Goal: Task Accomplishment & Management: Complete application form

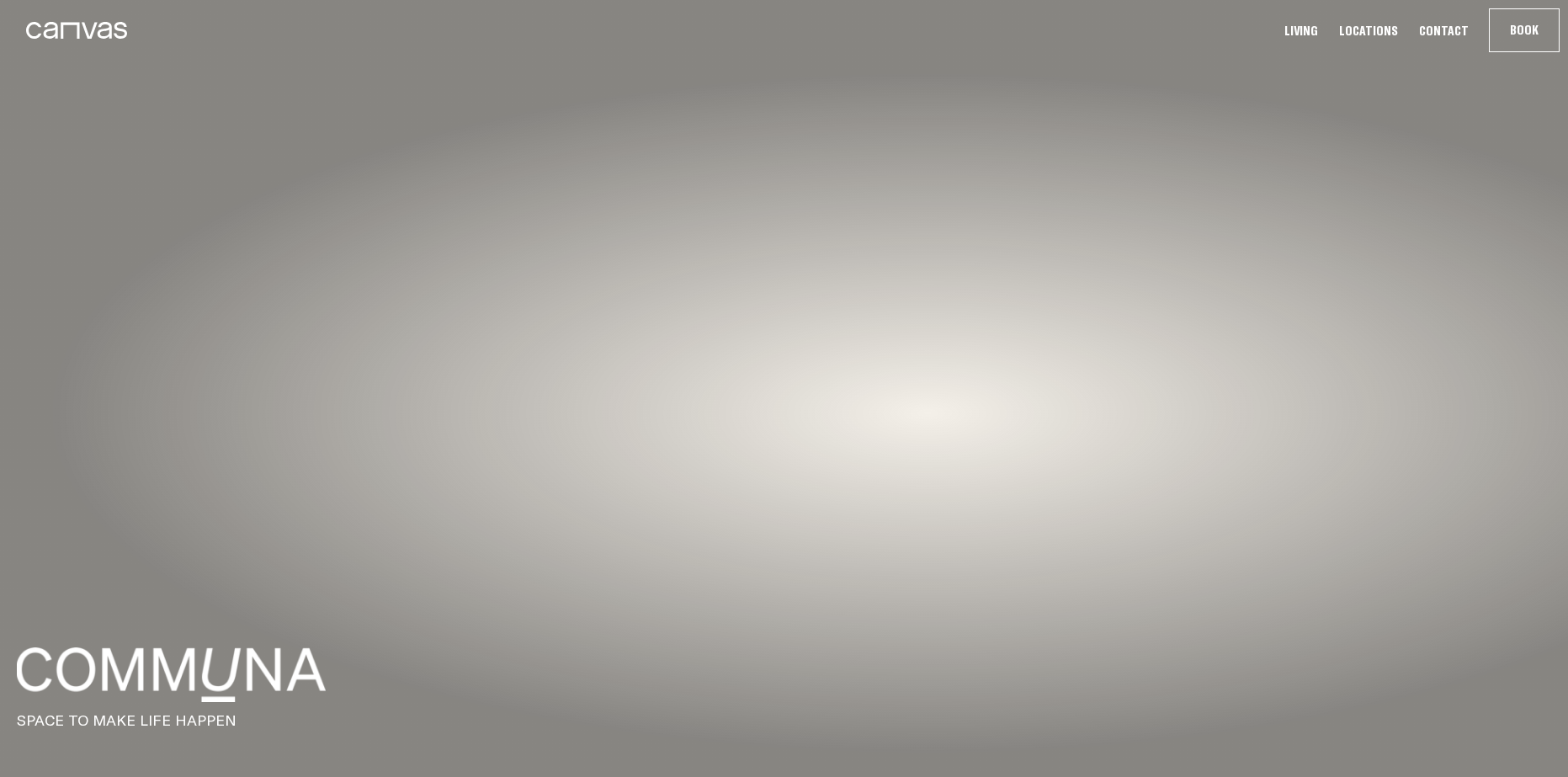
click at [1354, 33] on link "Locations" at bounding box center [1368, 30] width 69 height 18
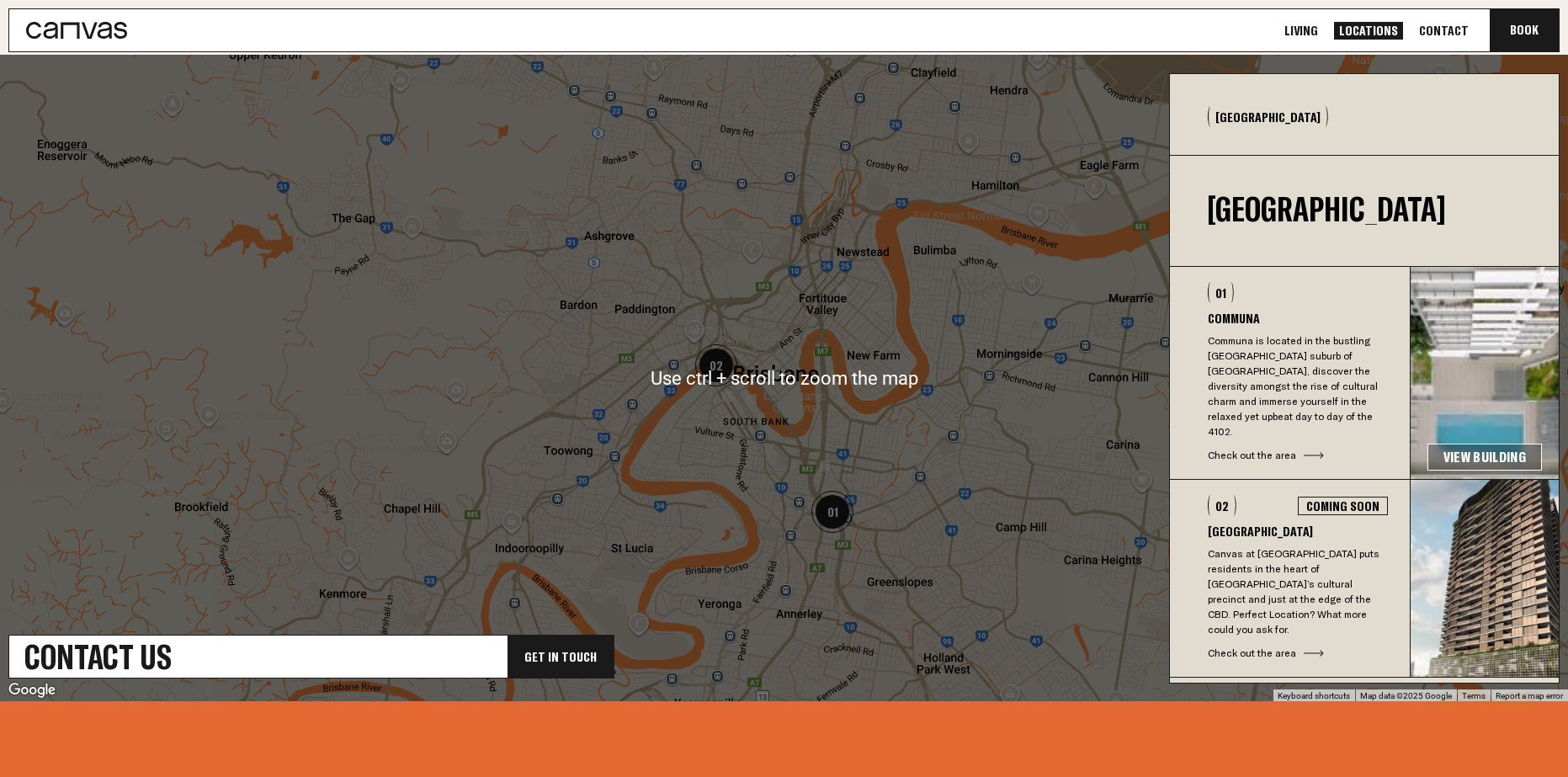
scroll to position [505, 0]
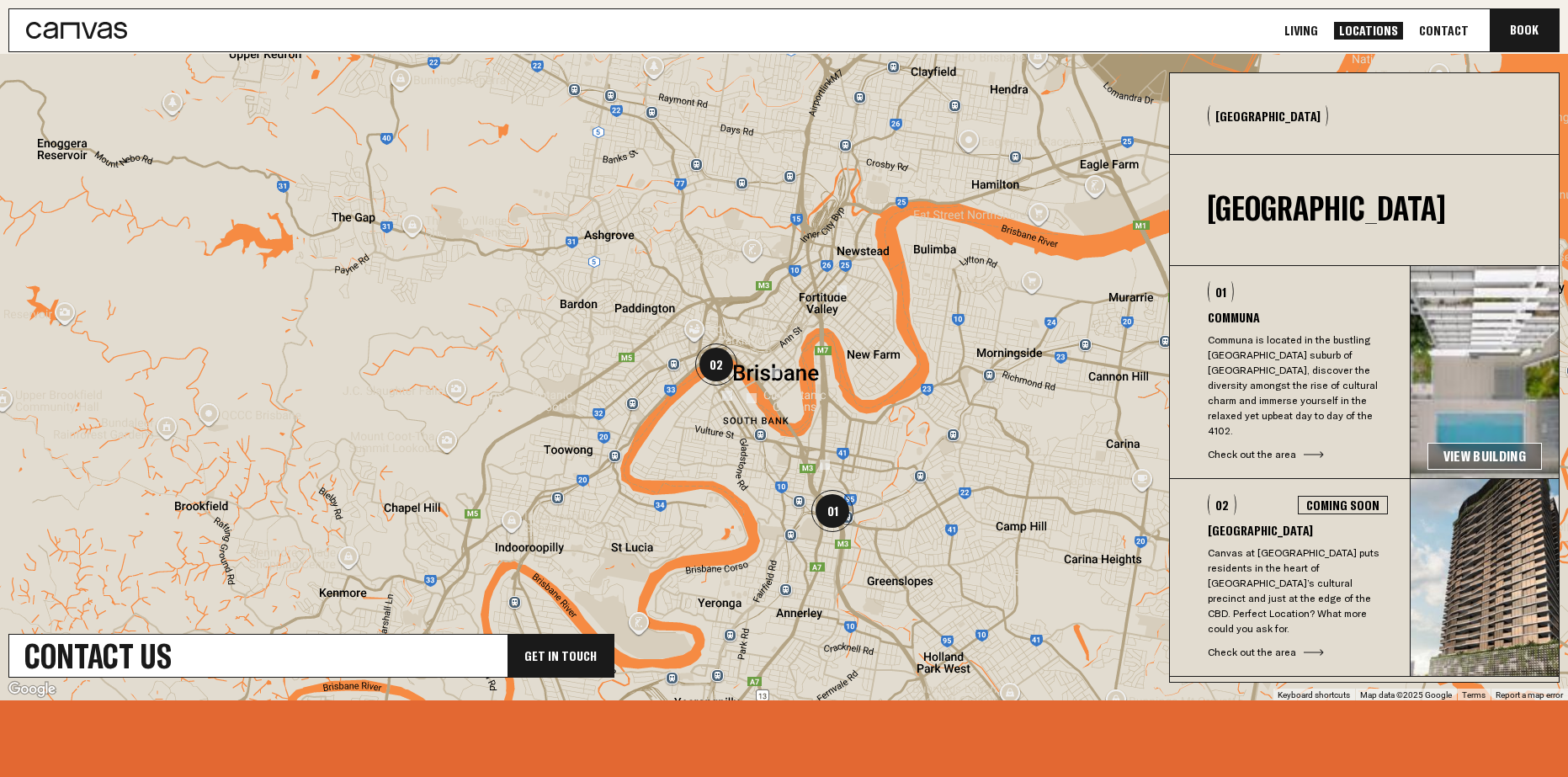
click at [1272, 645] on div "Check out the area" at bounding box center [1297, 652] width 180 height 15
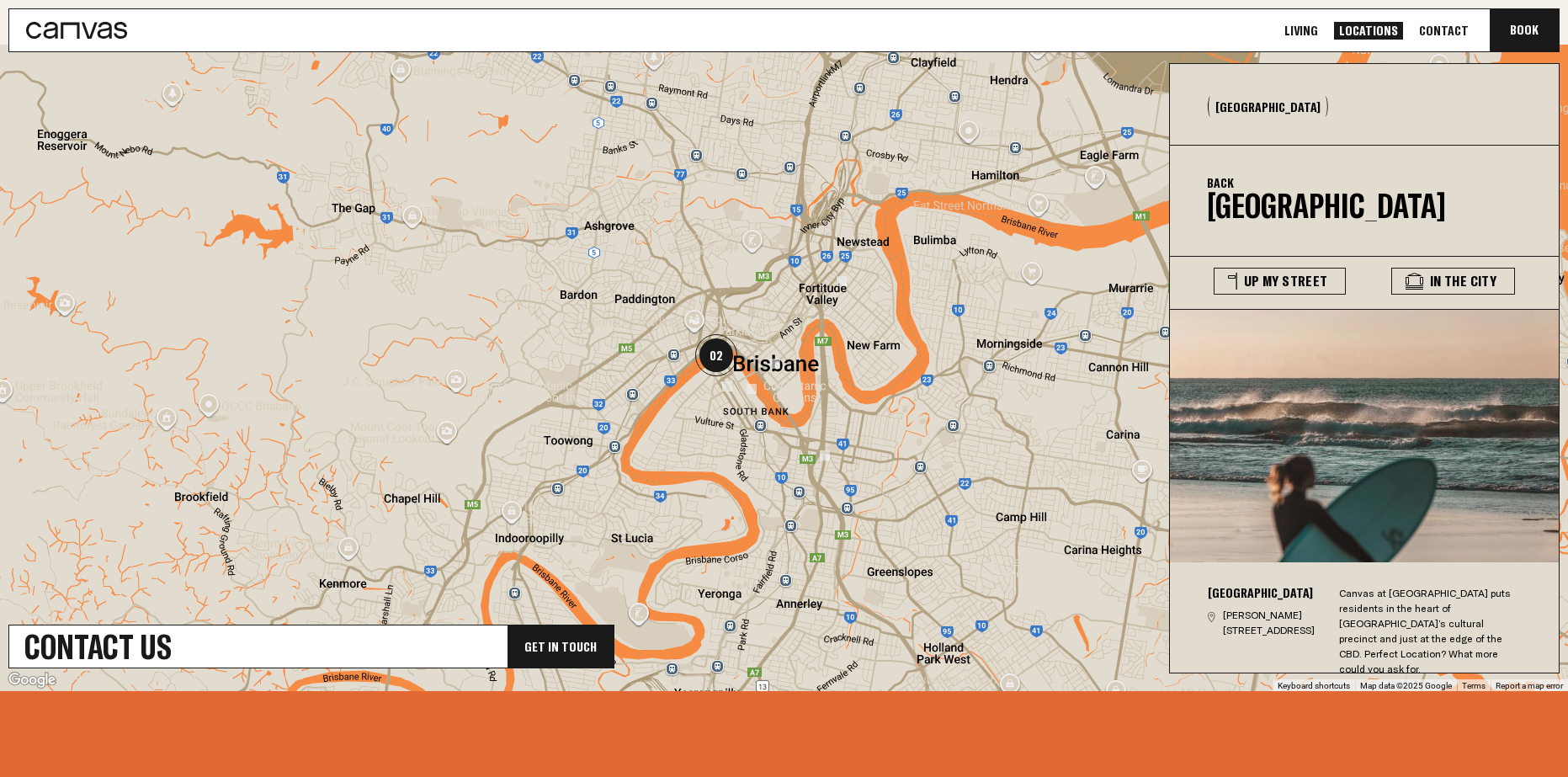
scroll to position [511, 0]
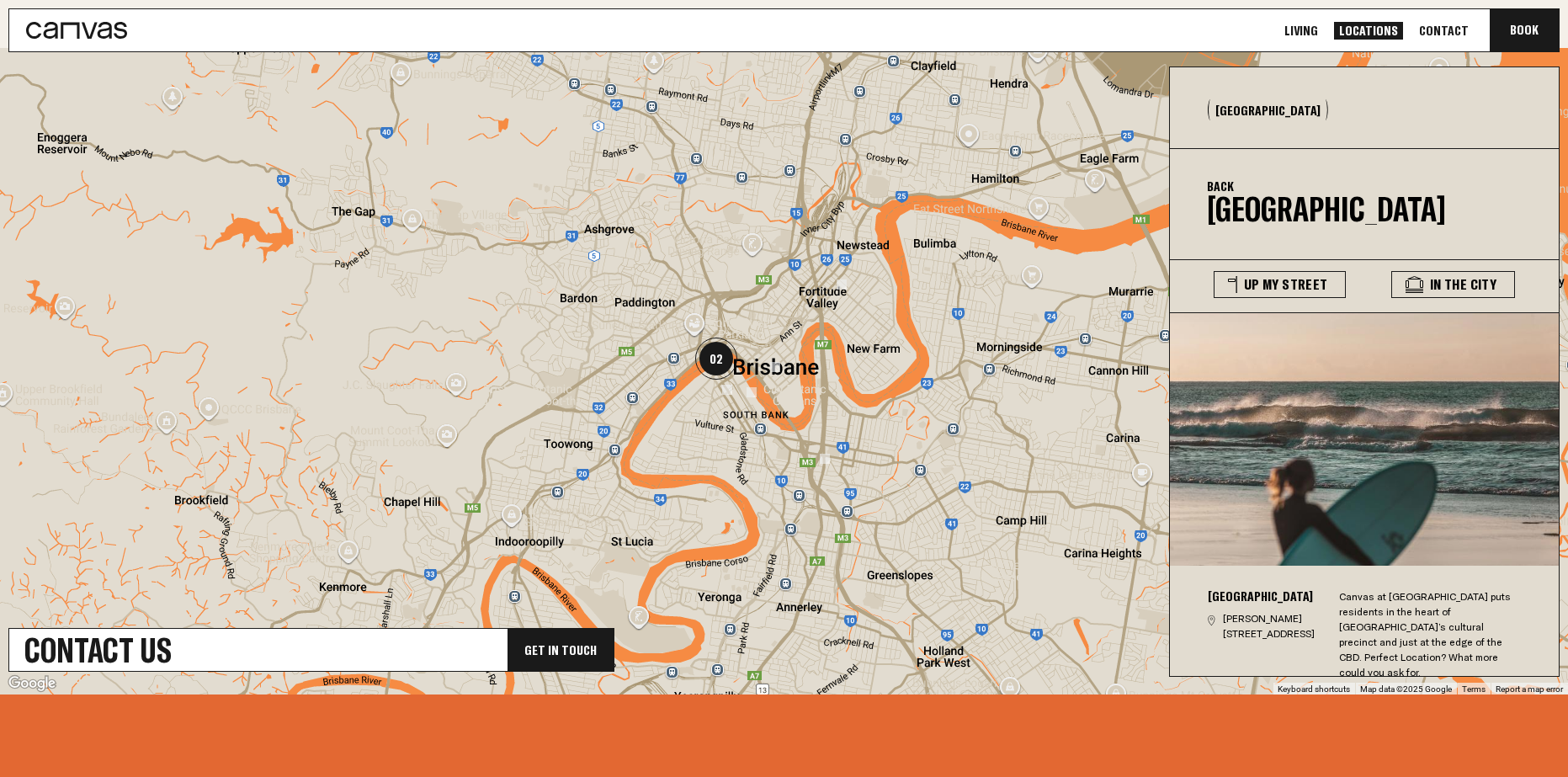
click at [1282, 522] on img at bounding box center [1365, 434] width 391 height 260
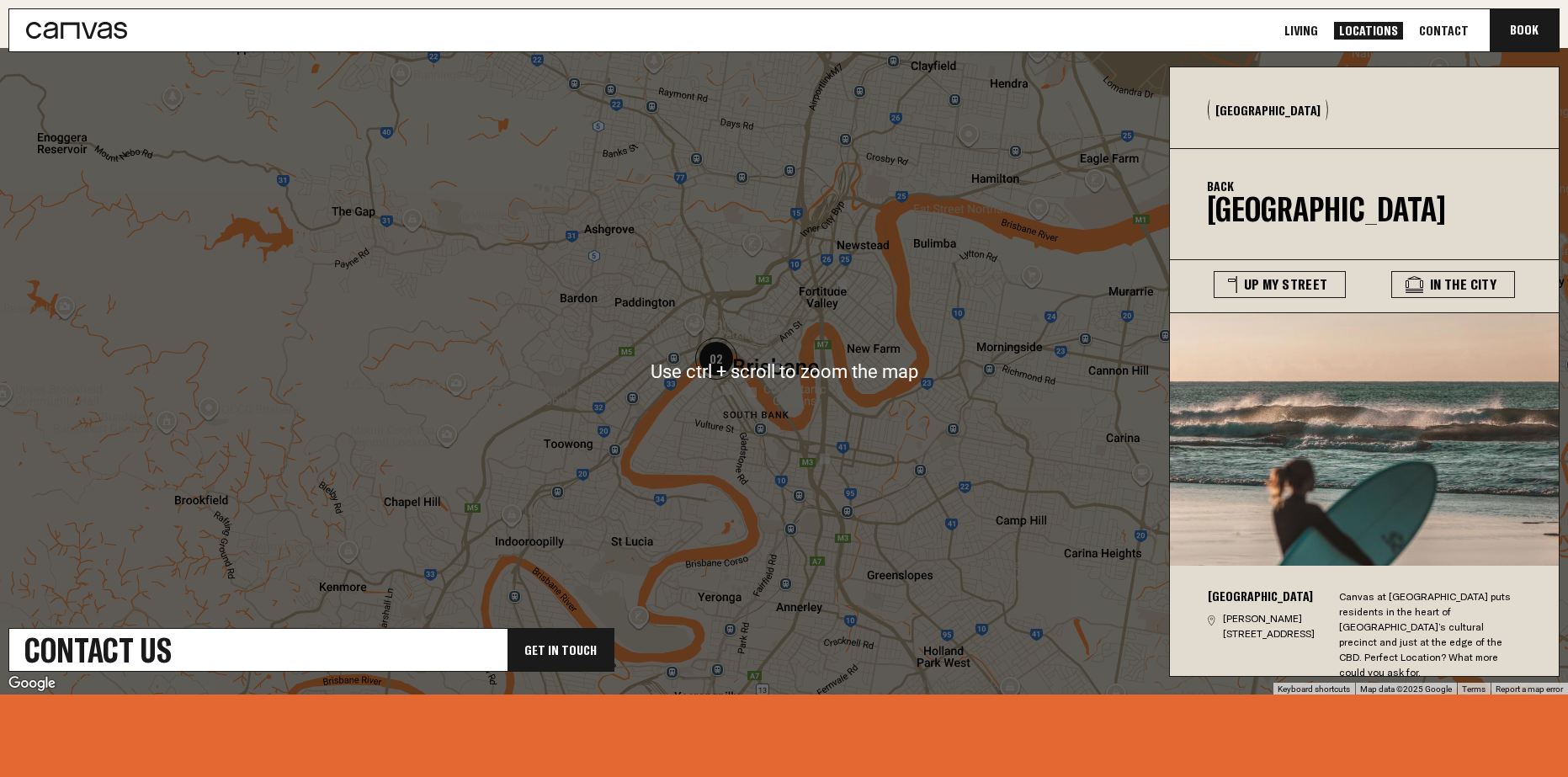
scroll to position [355, 0]
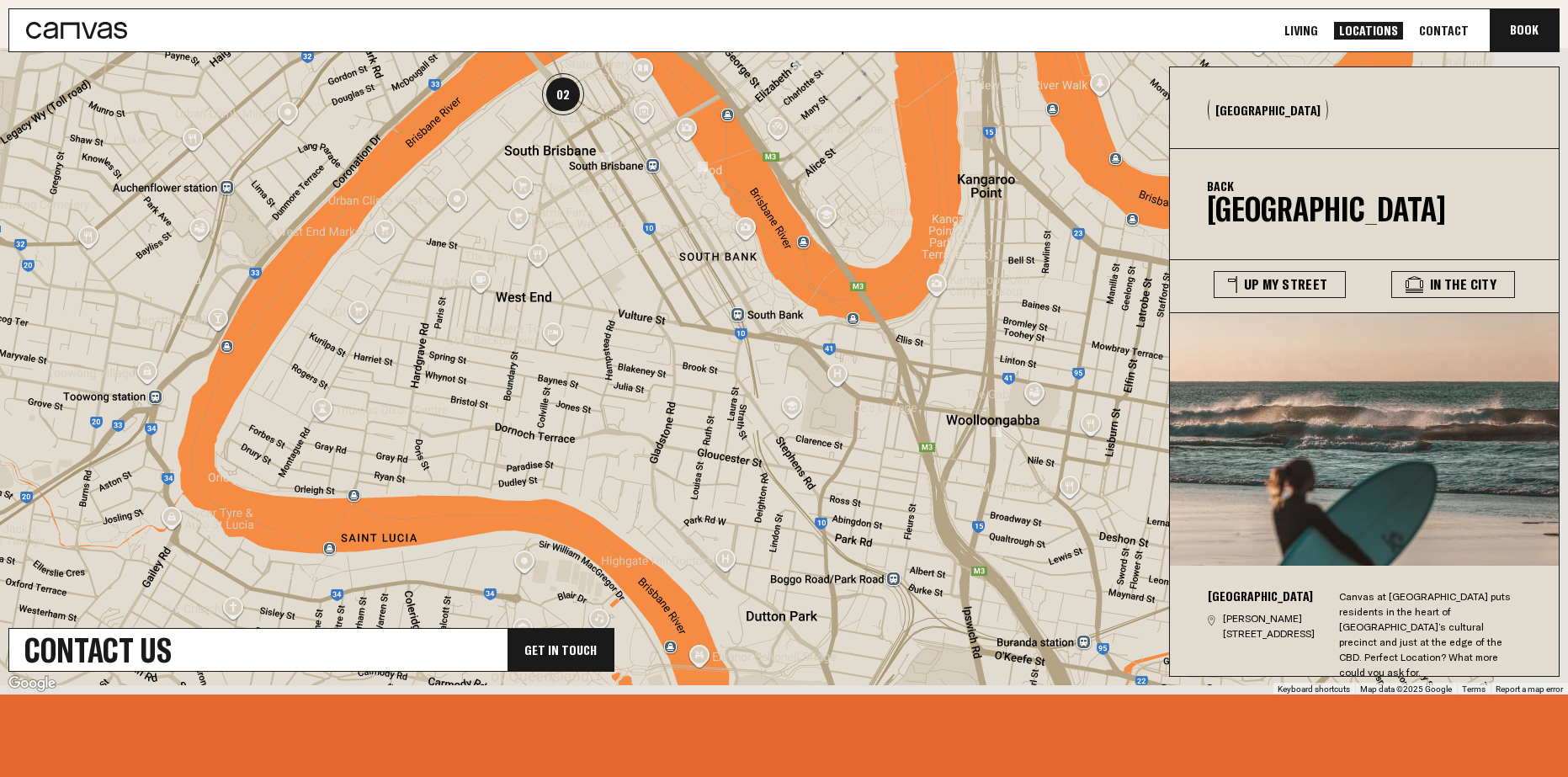
drag, startPoint x: 933, startPoint y: 524, endPoint x: 798, endPoint y: 443, distance: 157.4
click at [798, 443] on div at bounding box center [784, 371] width 1568 height 647
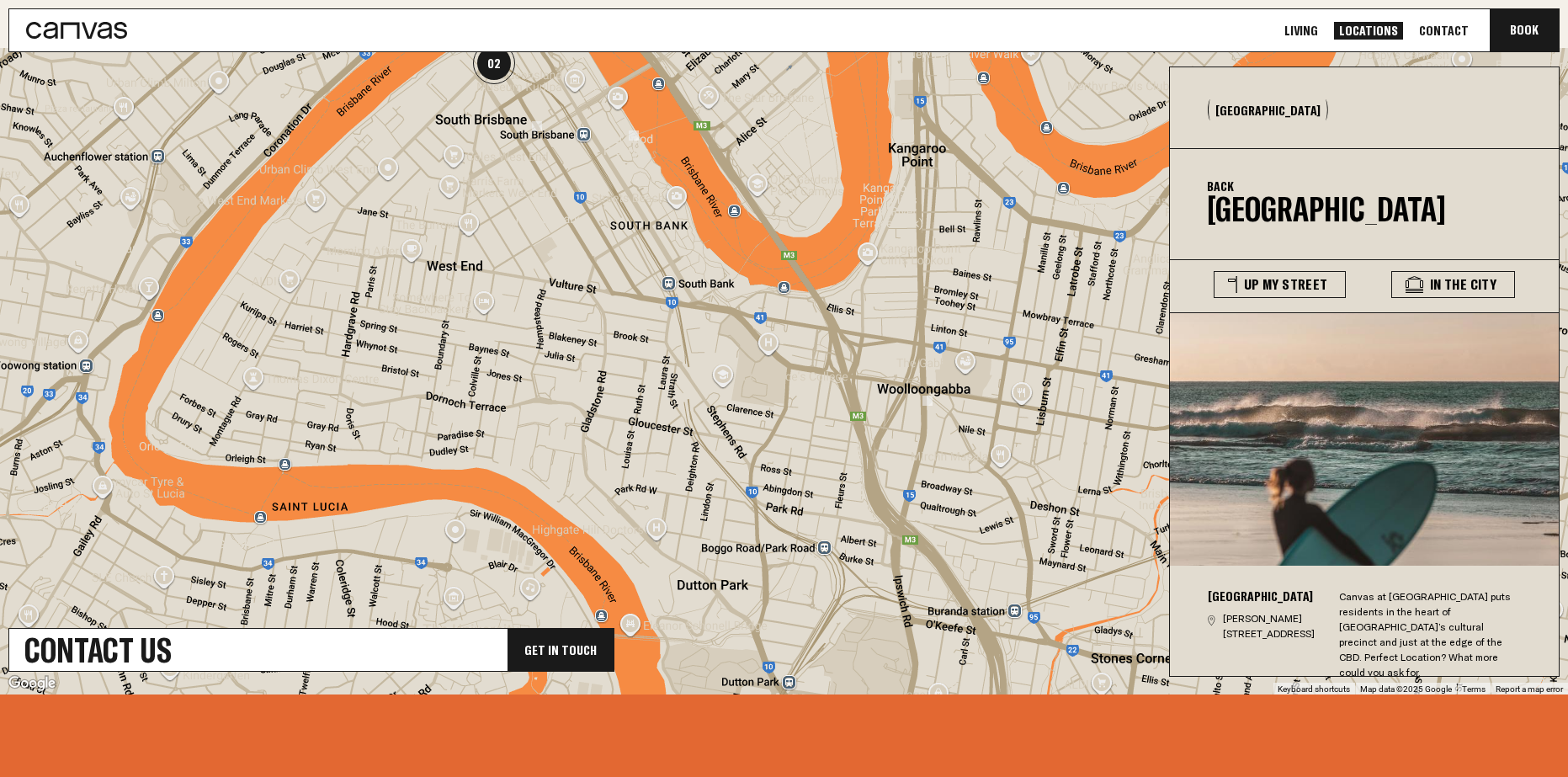
click at [928, 401] on img at bounding box center [927, 400] width 10 height 10
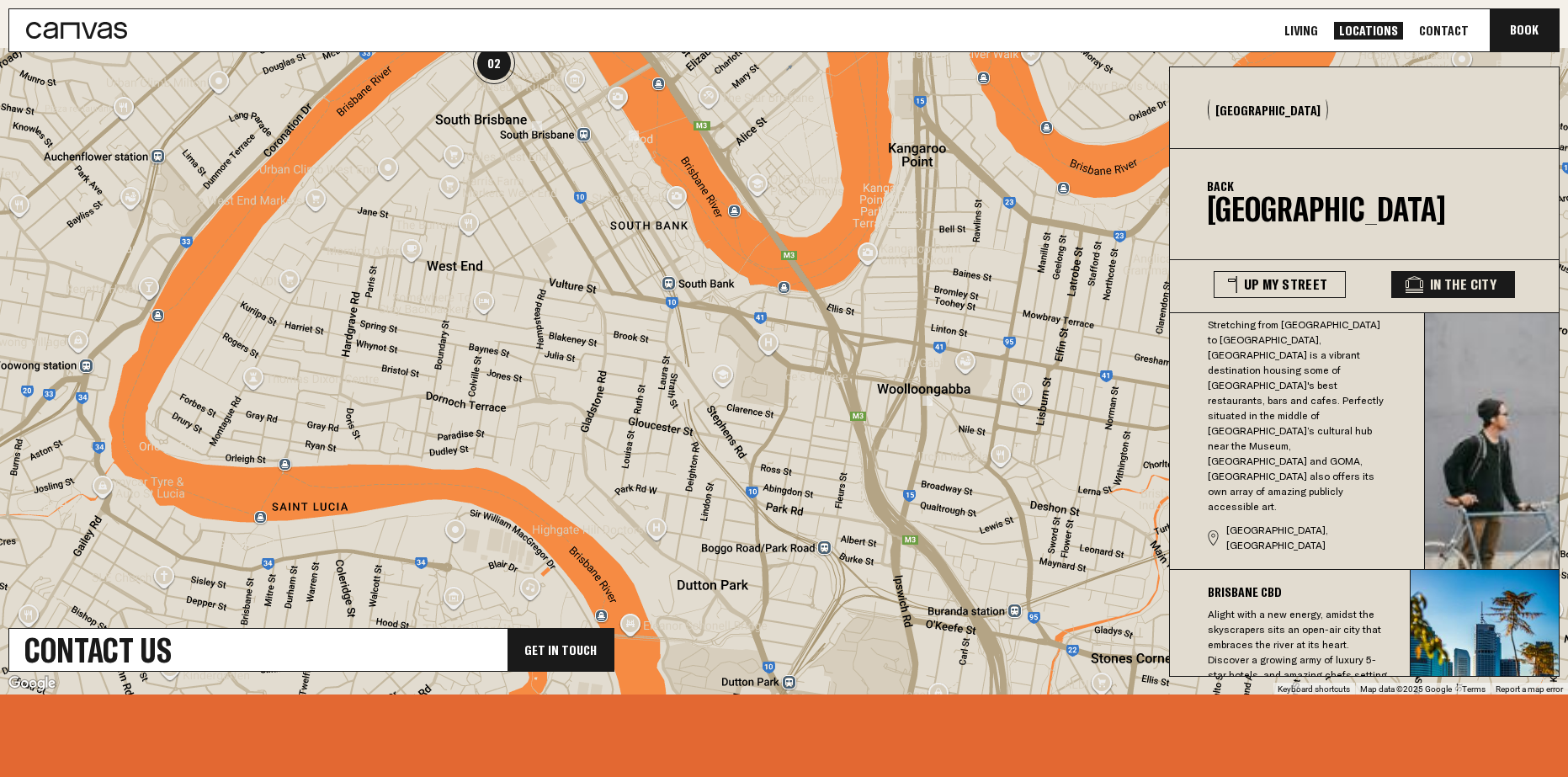
drag, startPoint x: 898, startPoint y: 428, endPoint x: 939, endPoint y: 567, distance: 144.9
click at [939, 567] on div "To navigate, press the arrow keys." at bounding box center [784, 371] width 1568 height 647
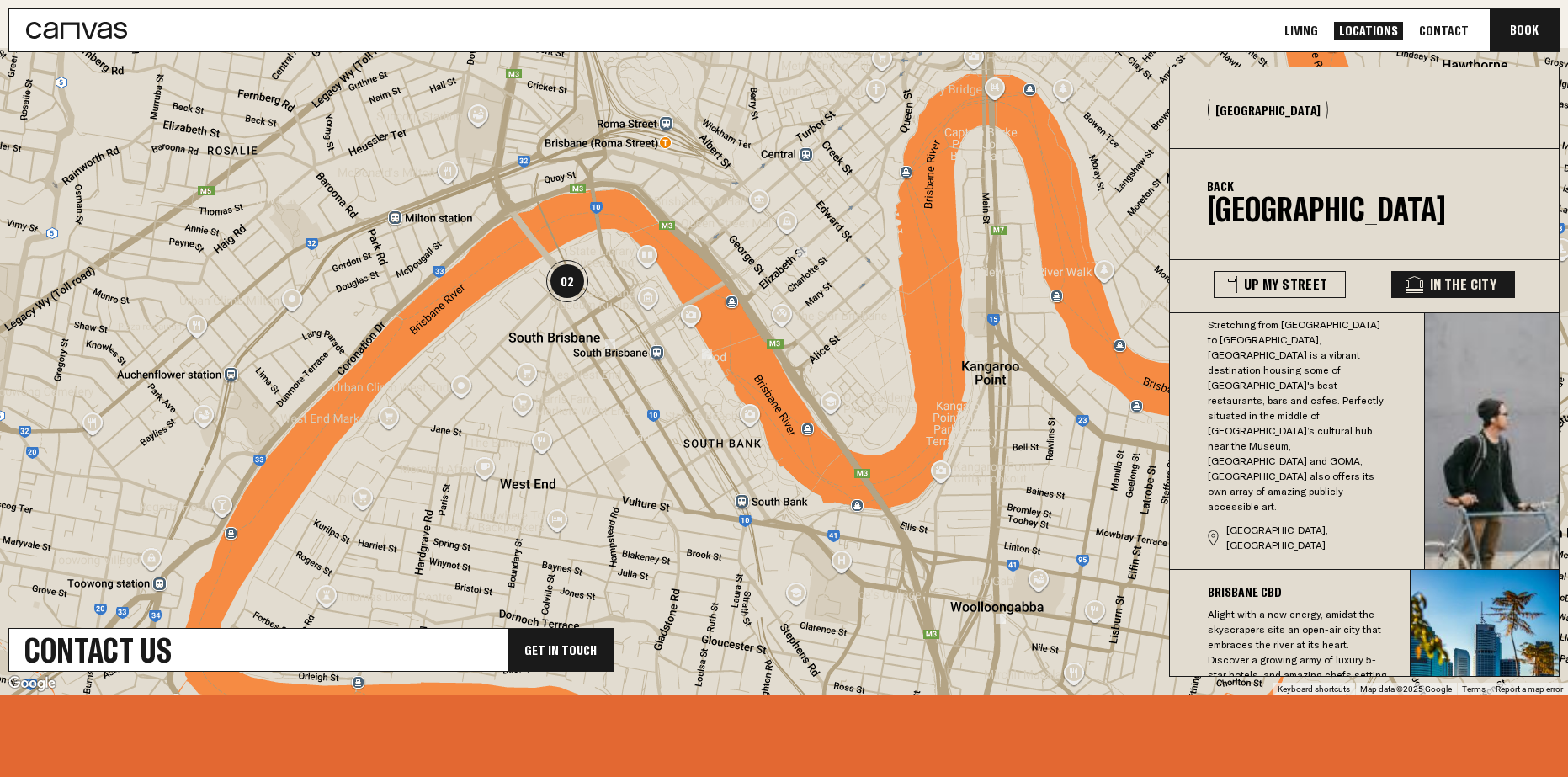
click at [1323, 32] on link "Living" at bounding box center [1301, 30] width 43 height 18
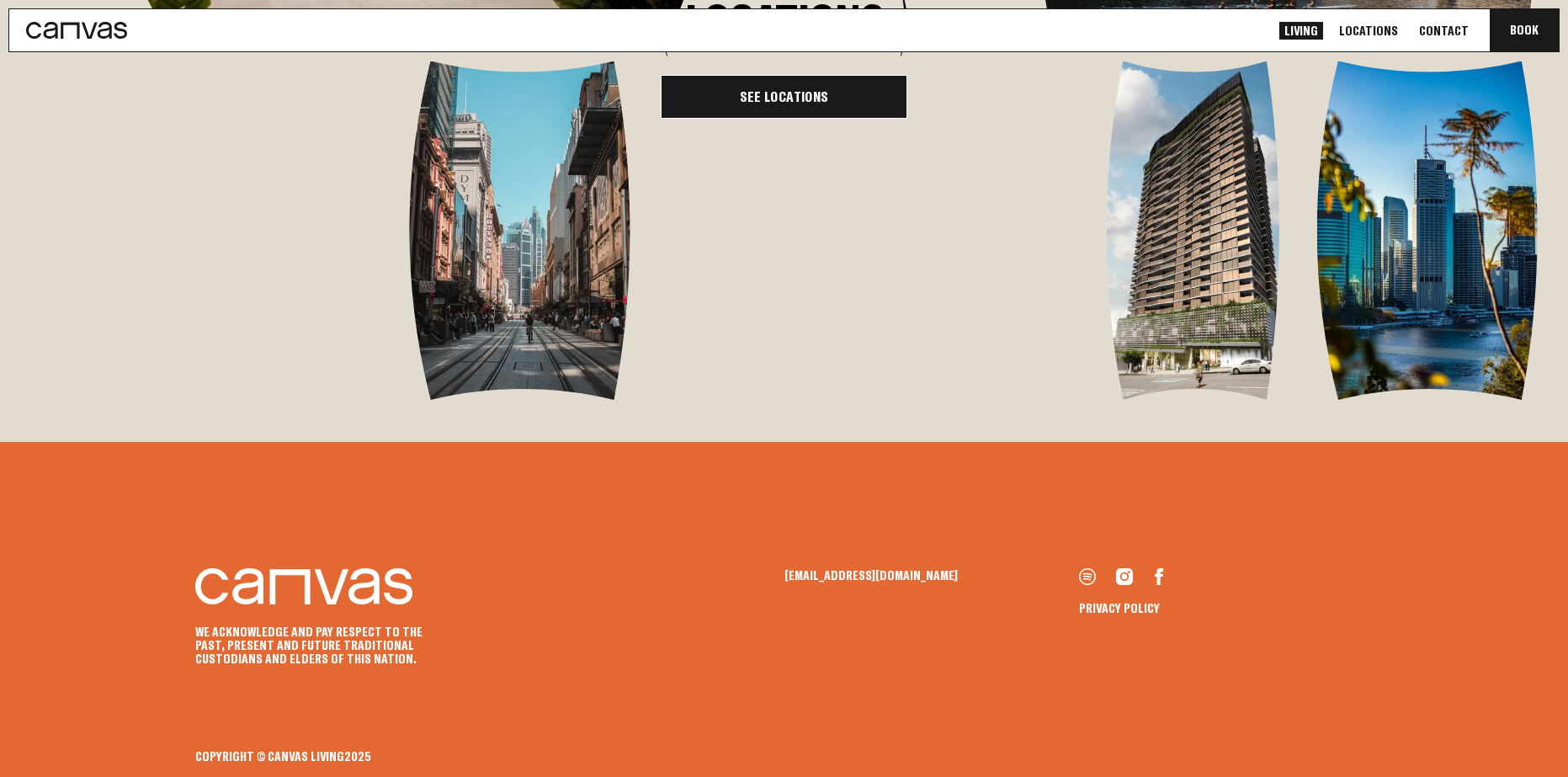
click at [867, 118] on link "See Locations" at bounding box center [784, 96] width 247 height 43
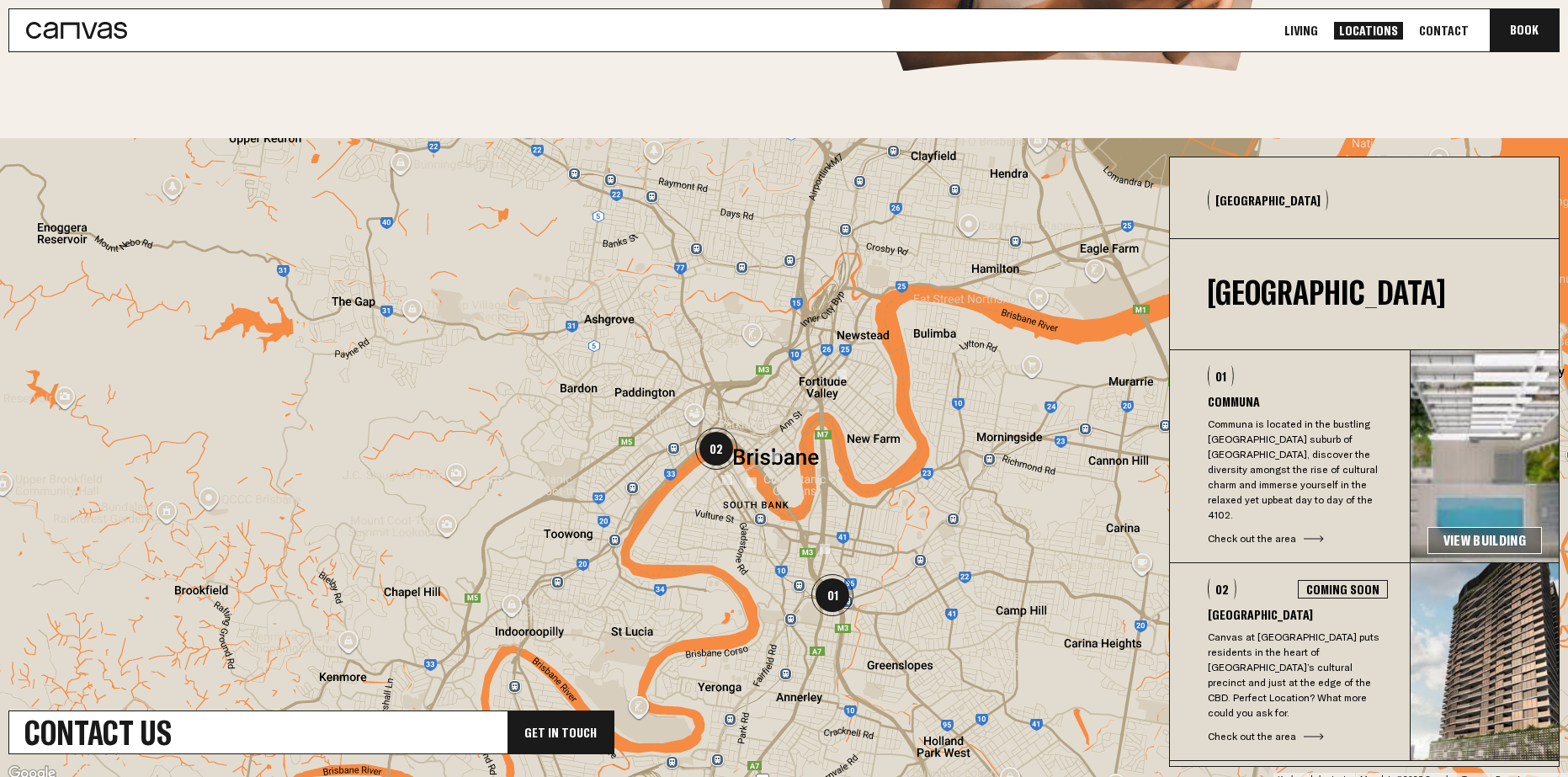
click at [1457, 527] on link "View Building" at bounding box center [1485, 540] width 115 height 27
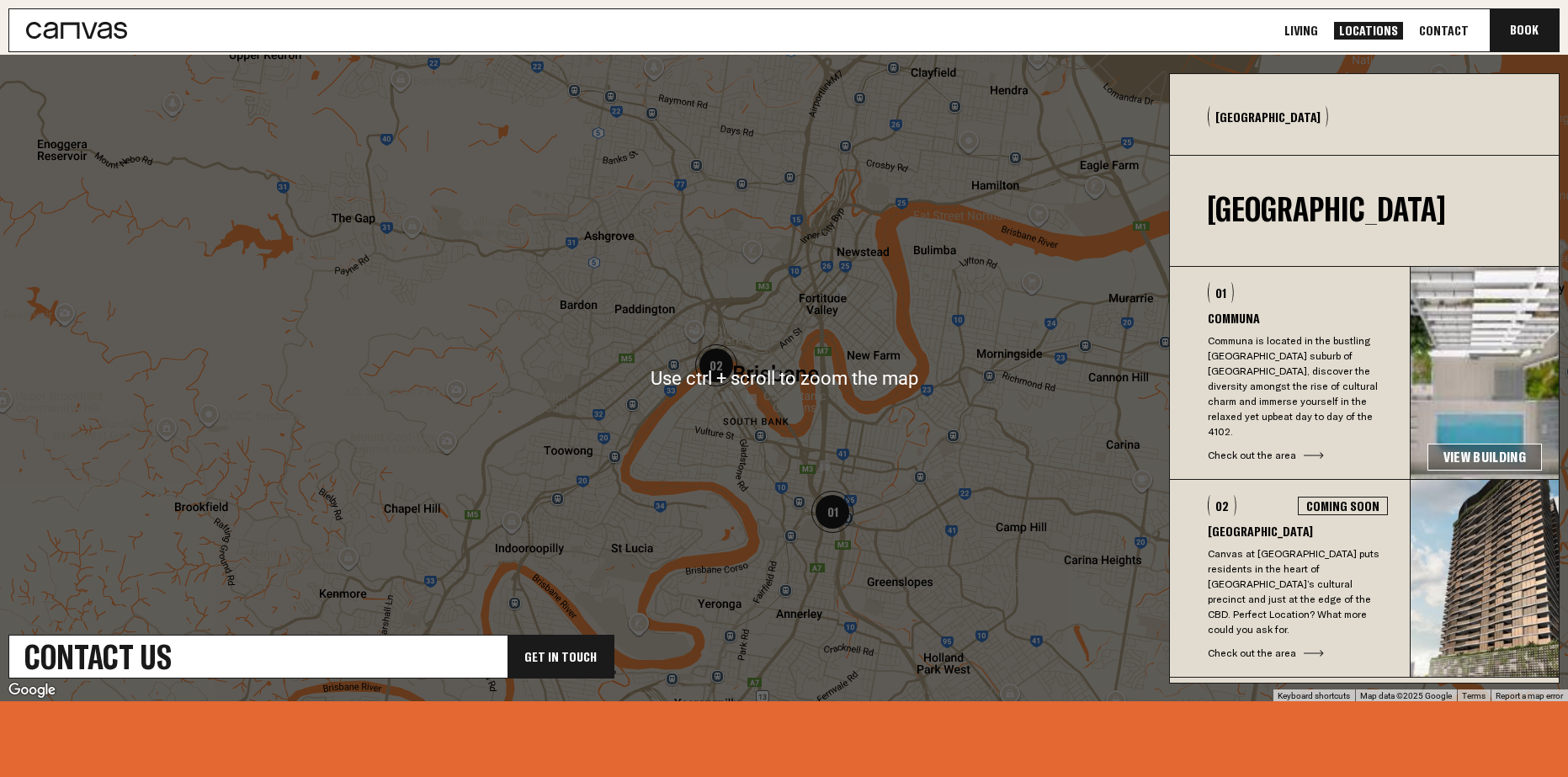
scroll to position [505, 0]
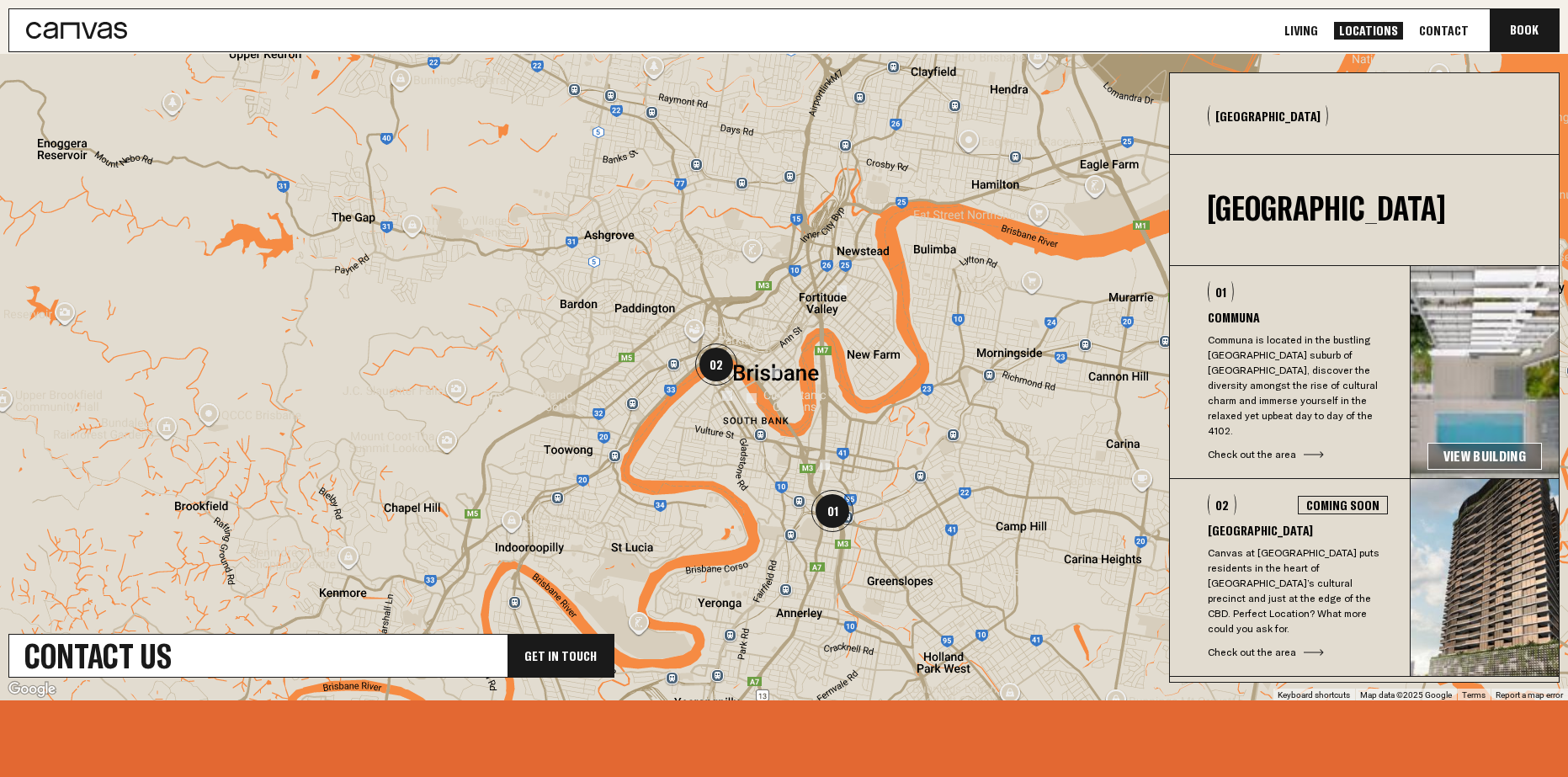
click at [1259, 645] on div "Check out the area" at bounding box center [1297, 652] width 180 height 15
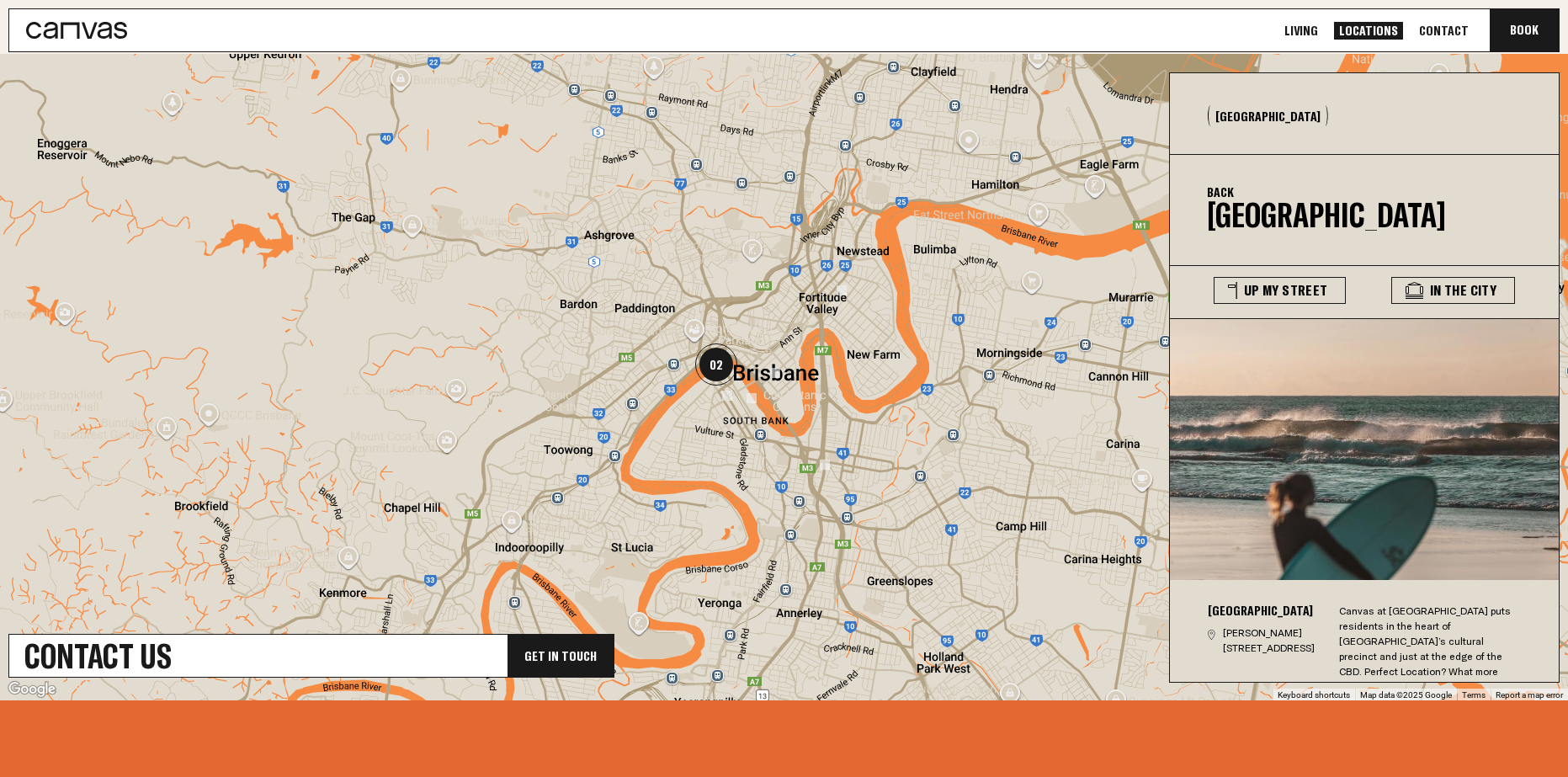
click at [722, 371] on img "02" at bounding box center [716, 365] width 43 height 42
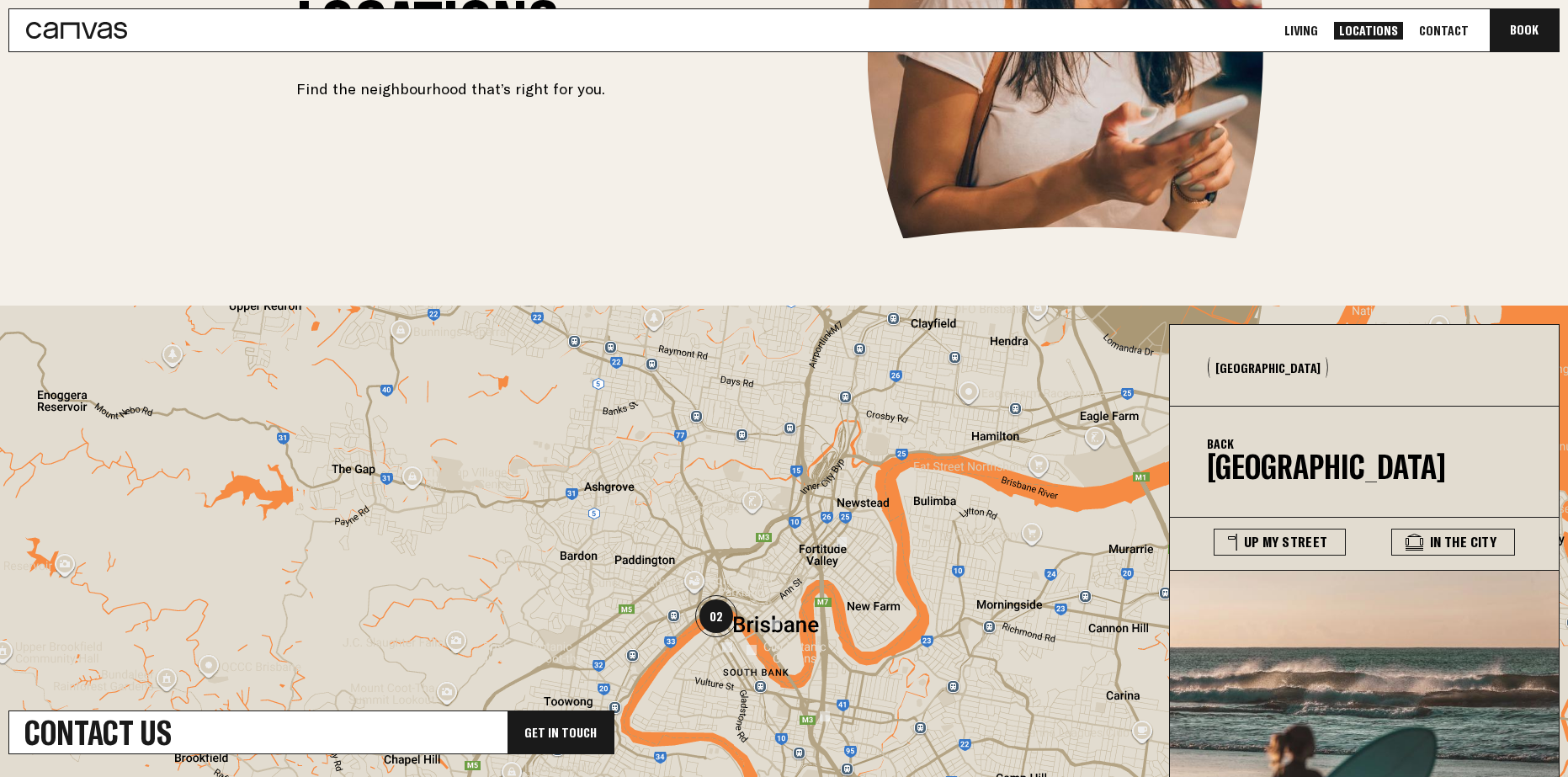
scroll to position [252, 0]
click at [1423, 539] on icon at bounding box center [1414, 542] width 18 height 17
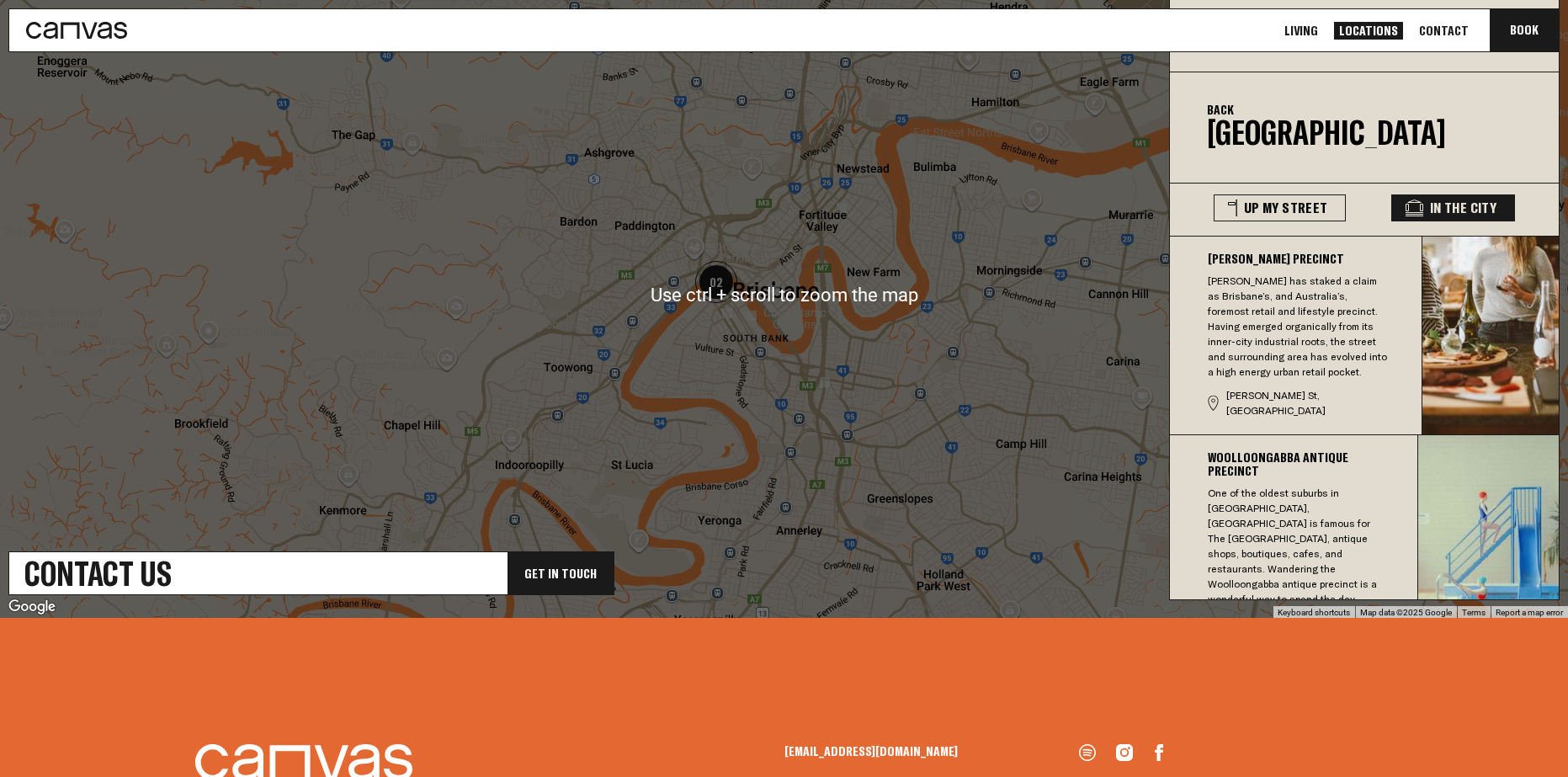
scroll to position [589, 0]
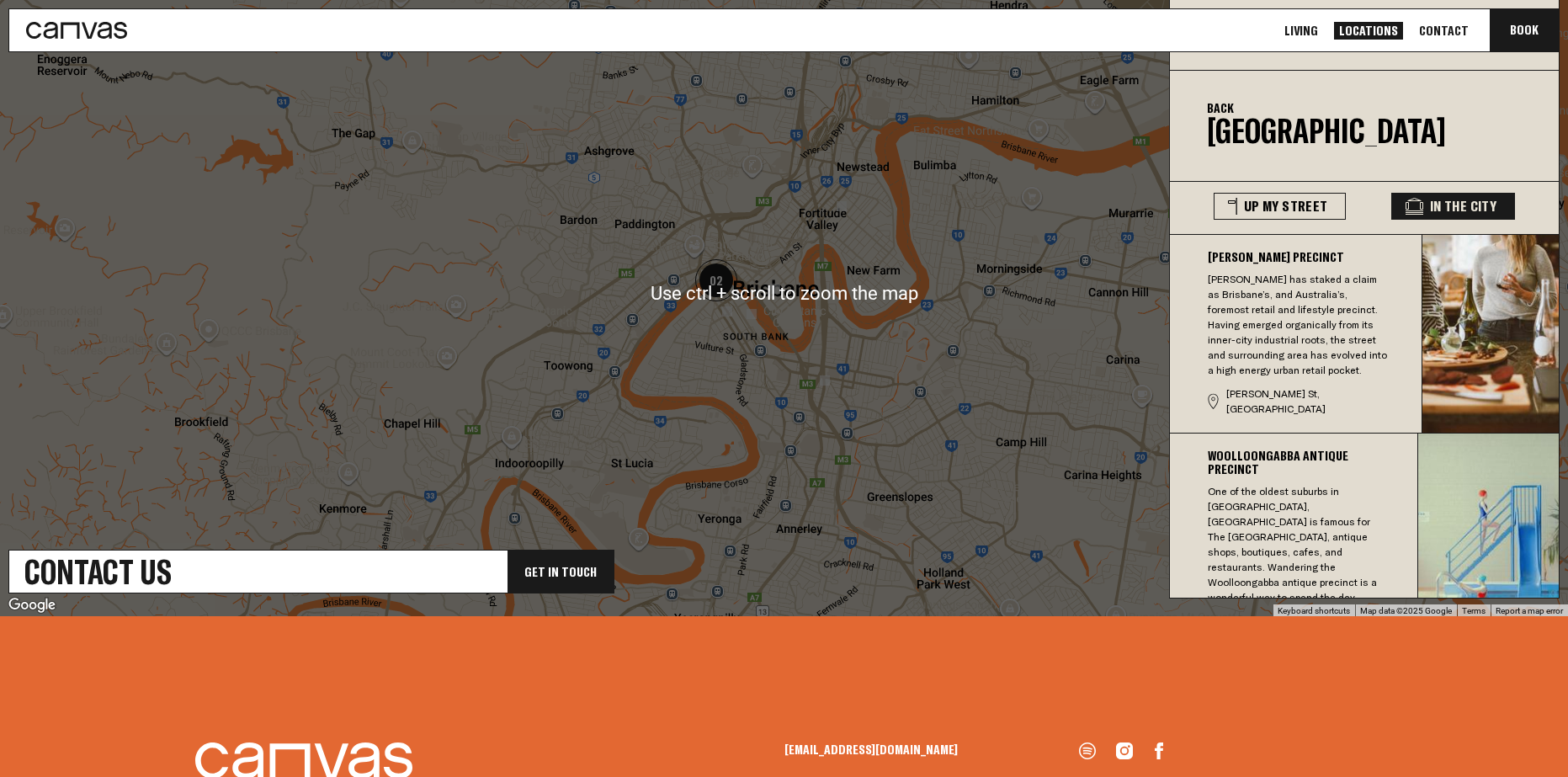
click at [803, 319] on div at bounding box center [784, 293] width 1568 height 647
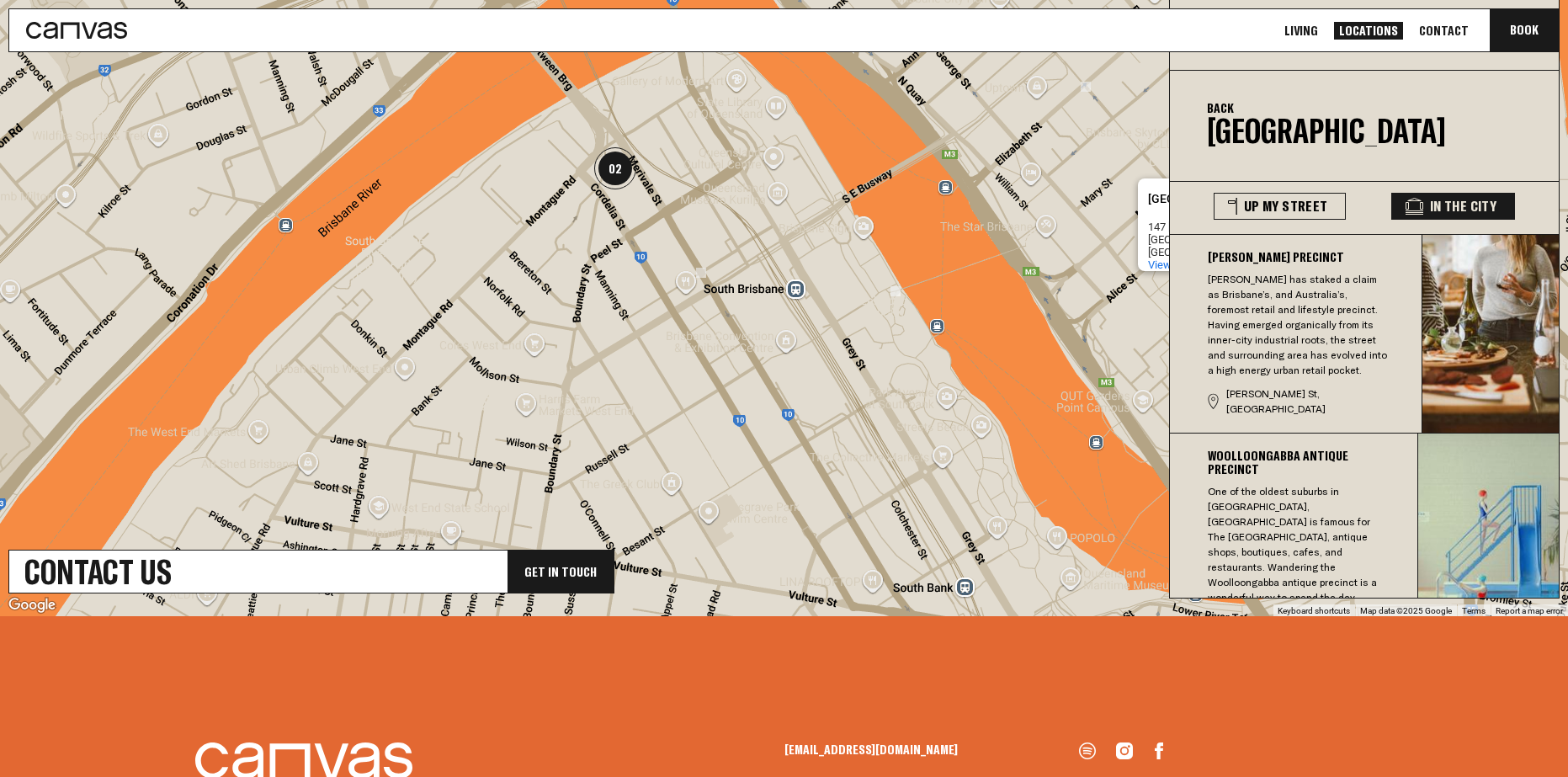
click at [619, 165] on img "02" at bounding box center [615, 168] width 43 height 42
click at [704, 272] on img at bounding box center [700, 273] width 10 height 10
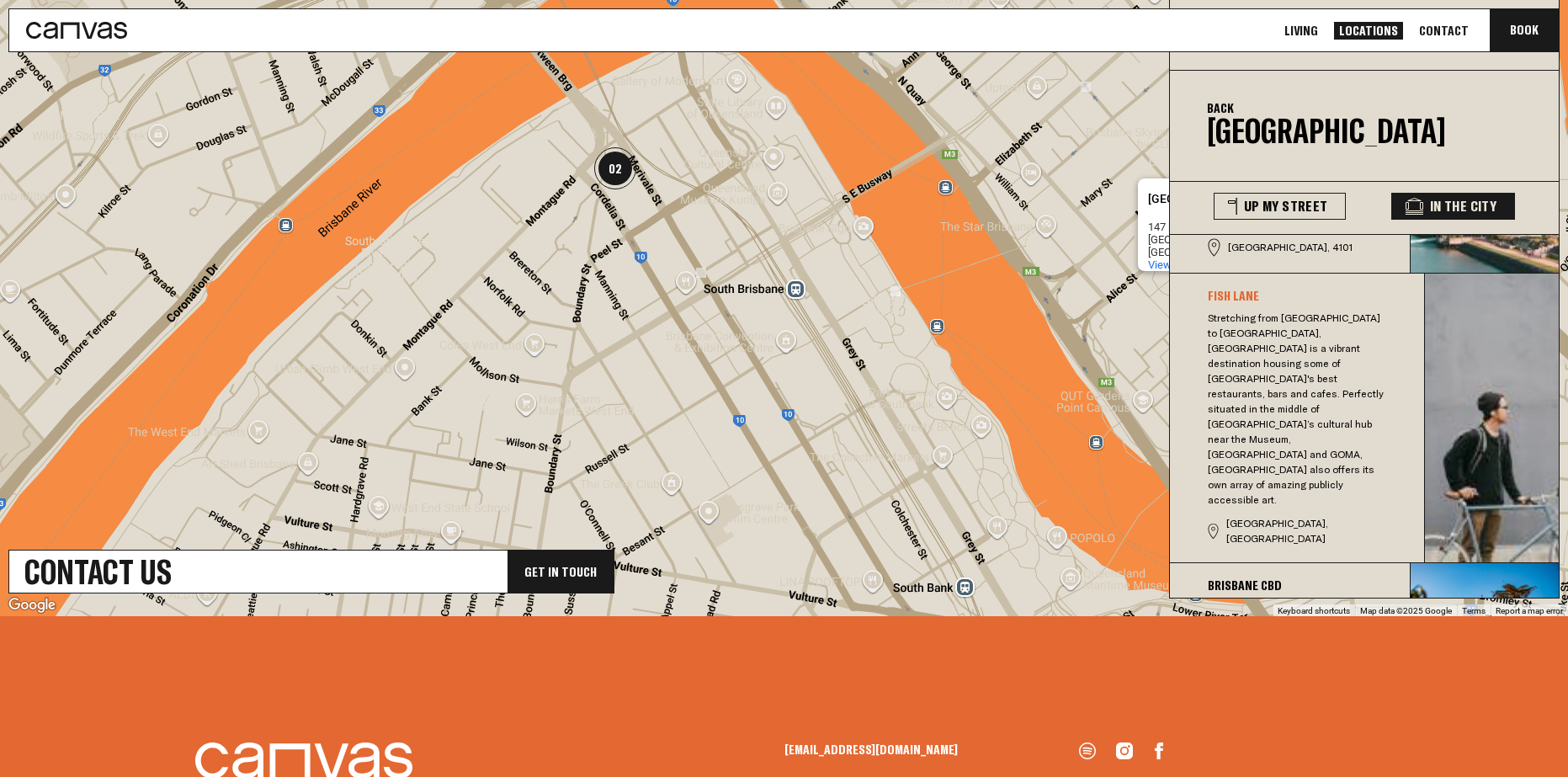
click at [626, 176] on img "02" at bounding box center [615, 168] width 43 height 42
click at [620, 172] on img "02" at bounding box center [615, 168] width 43 height 42
click at [615, 161] on img "02" at bounding box center [615, 168] width 43 height 42
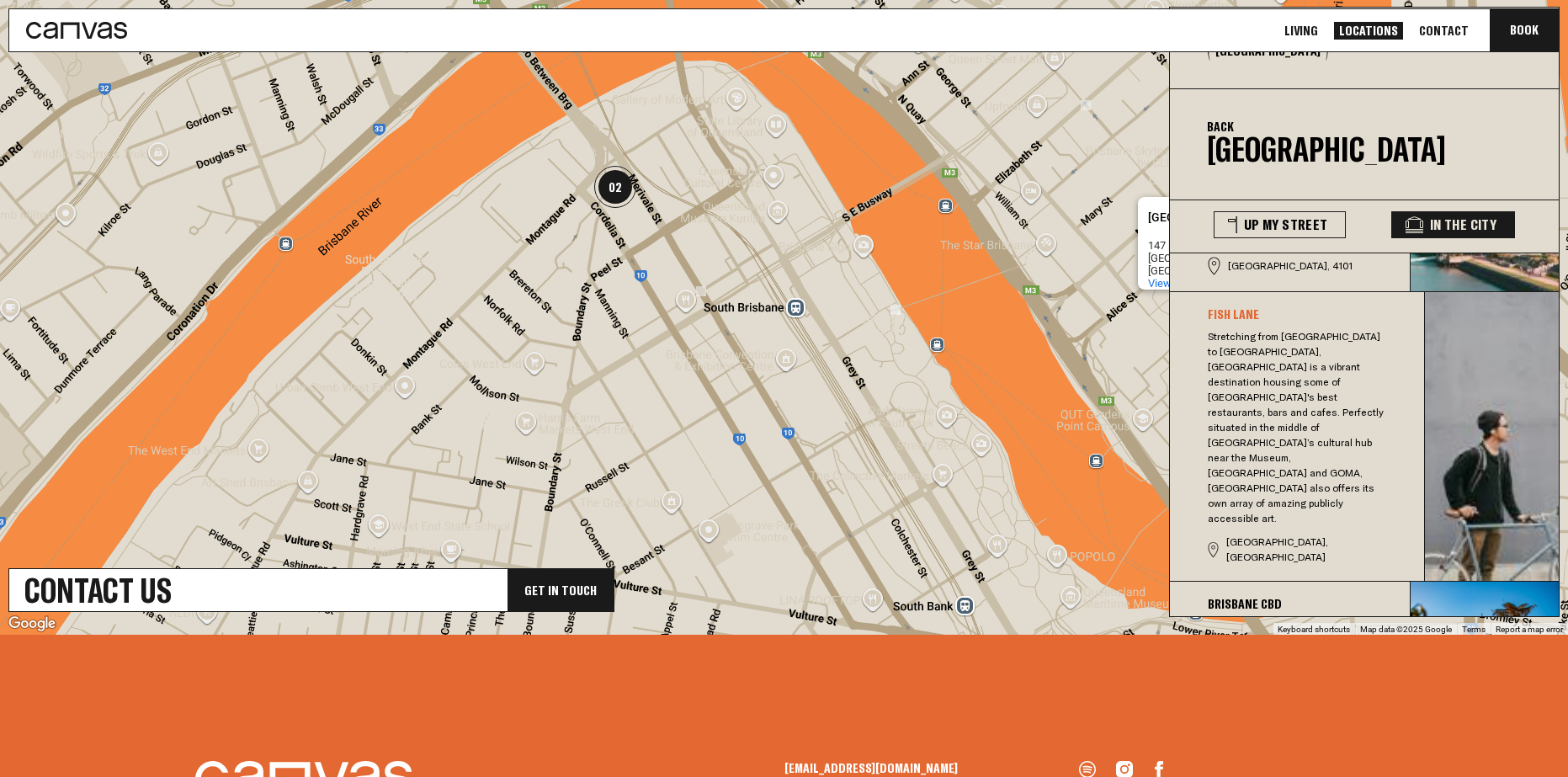
scroll to position [508, 0]
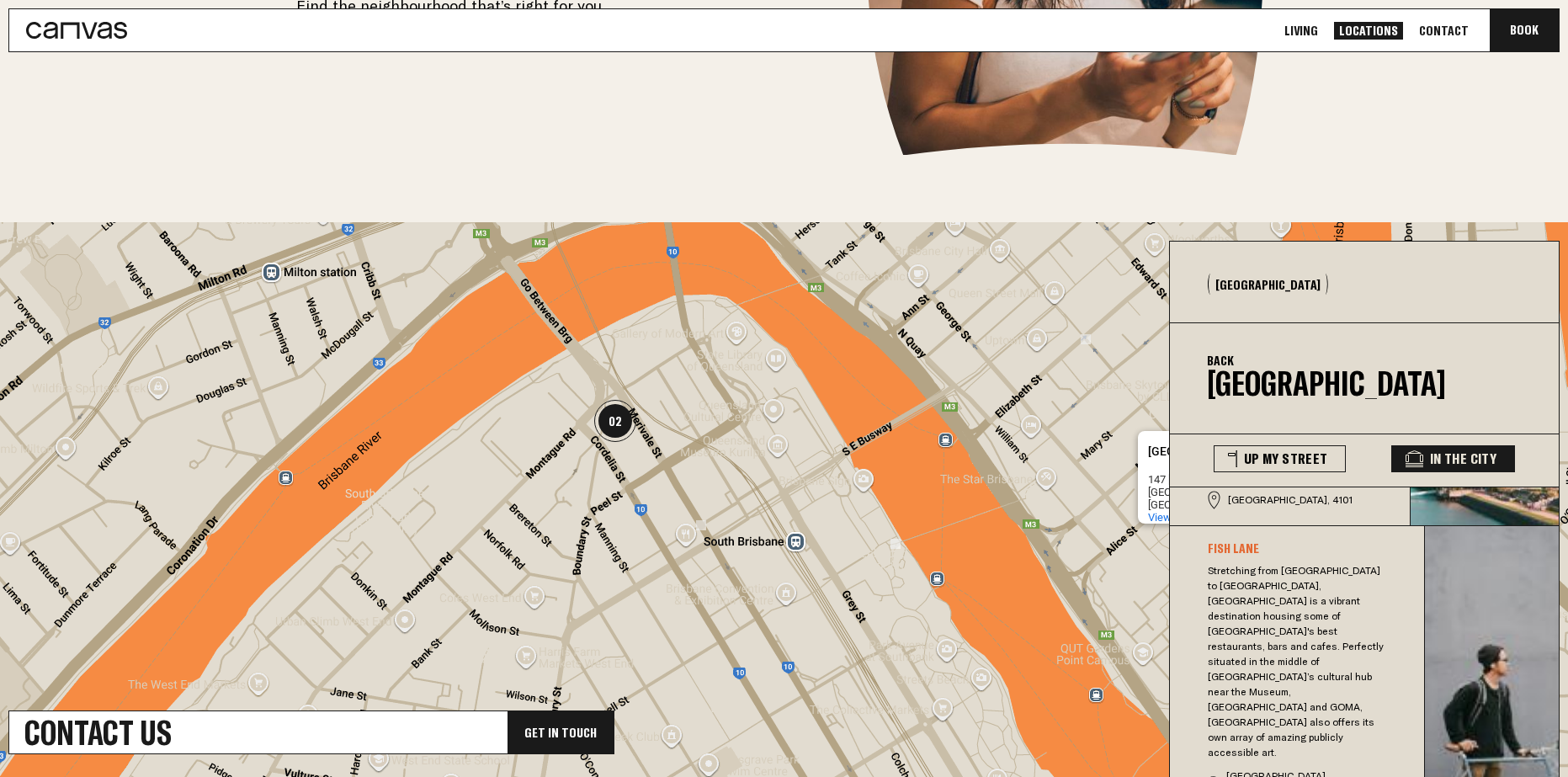
click at [1383, 29] on link "Locations" at bounding box center [1368, 30] width 69 height 18
click at [1429, 33] on link "Contact" at bounding box center [1443, 30] width 60 height 18
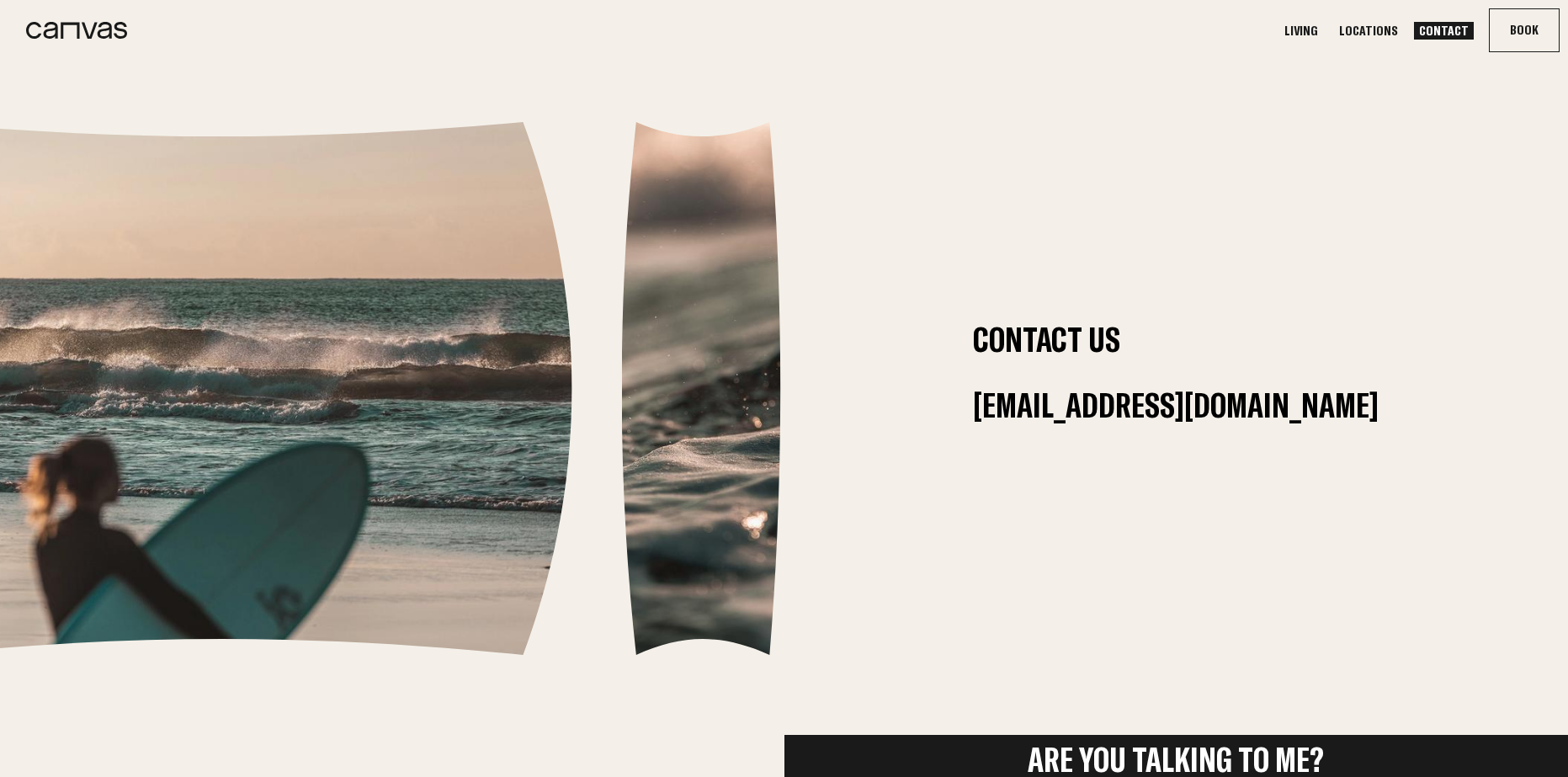
click at [1381, 30] on link "Locations" at bounding box center [1368, 30] width 69 height 18
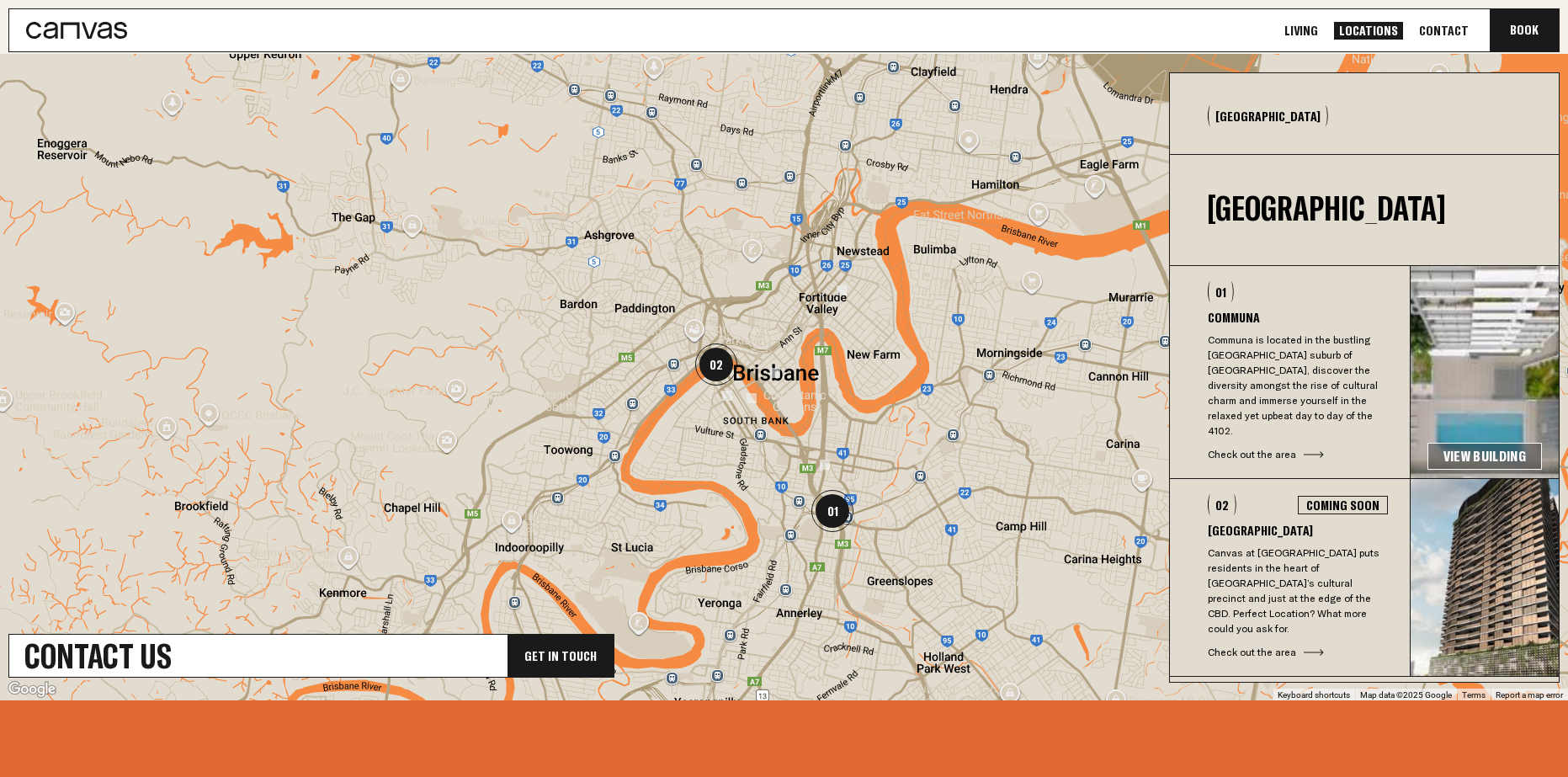
click at [1443, 545] on img at bounding box center [1485, 577] width 148 height 197
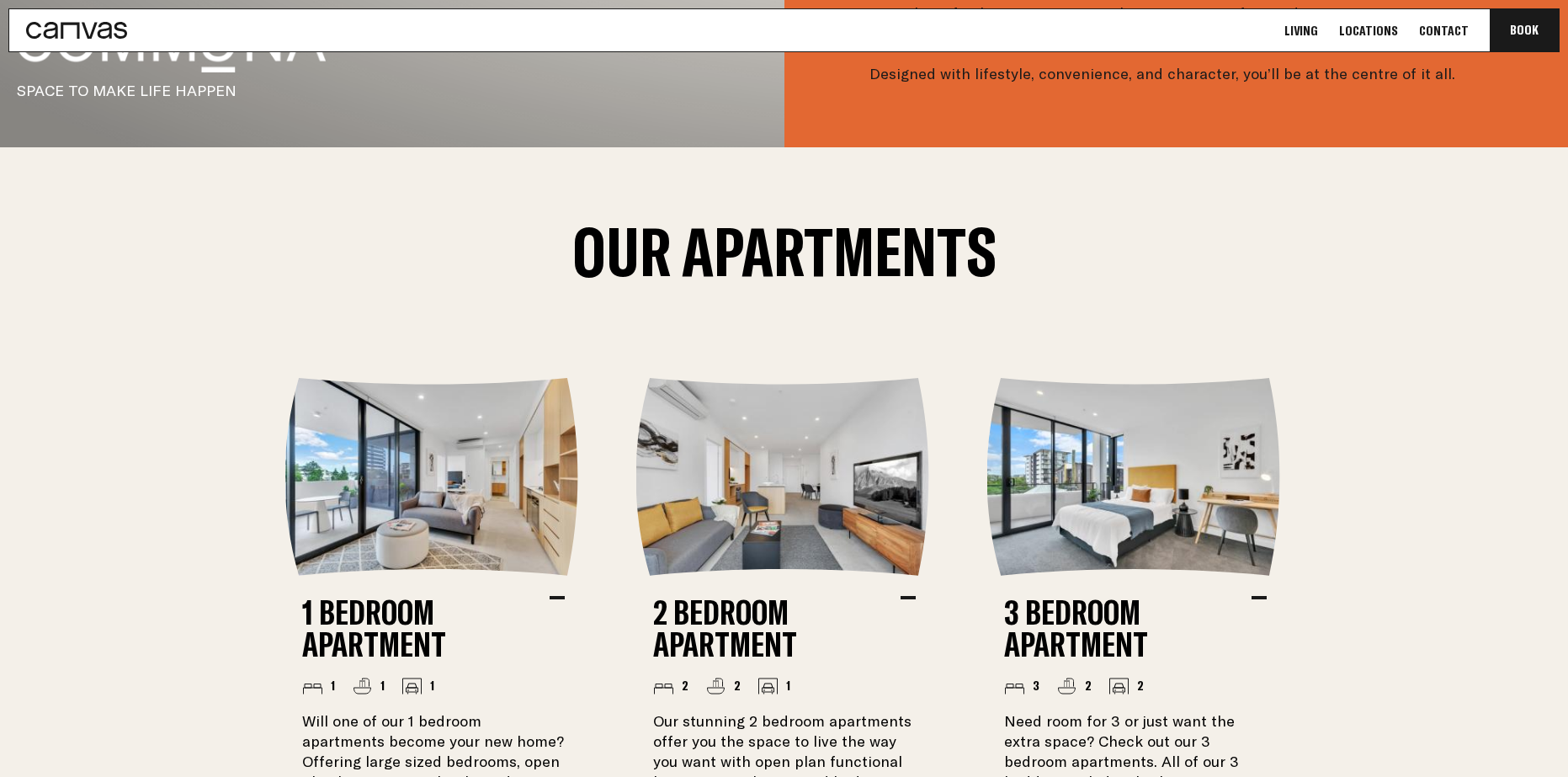
scroll to position [1025, 0]
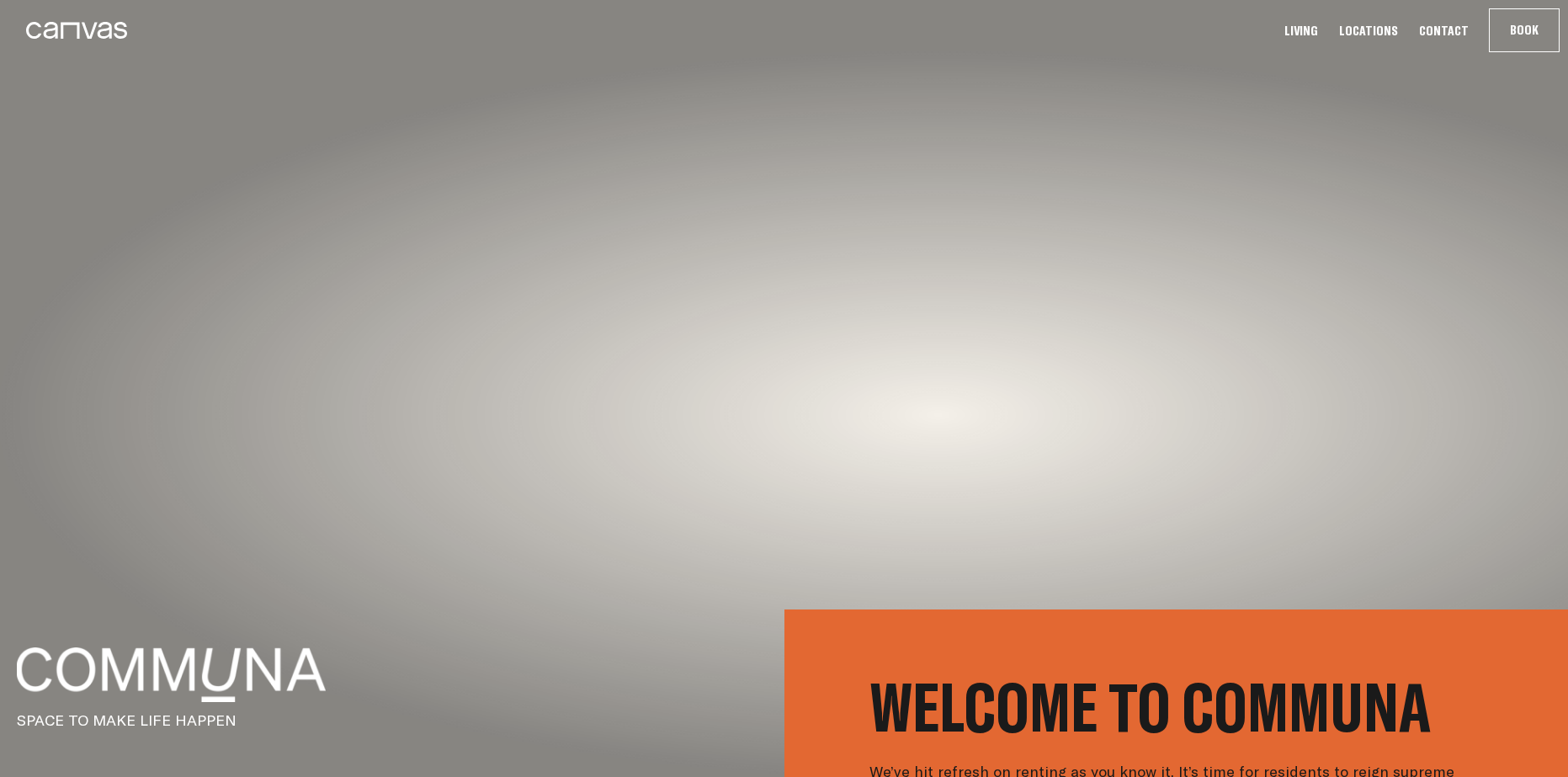
click at [703, 472] on div at bounding box center [784, 388] width 1683 height 834
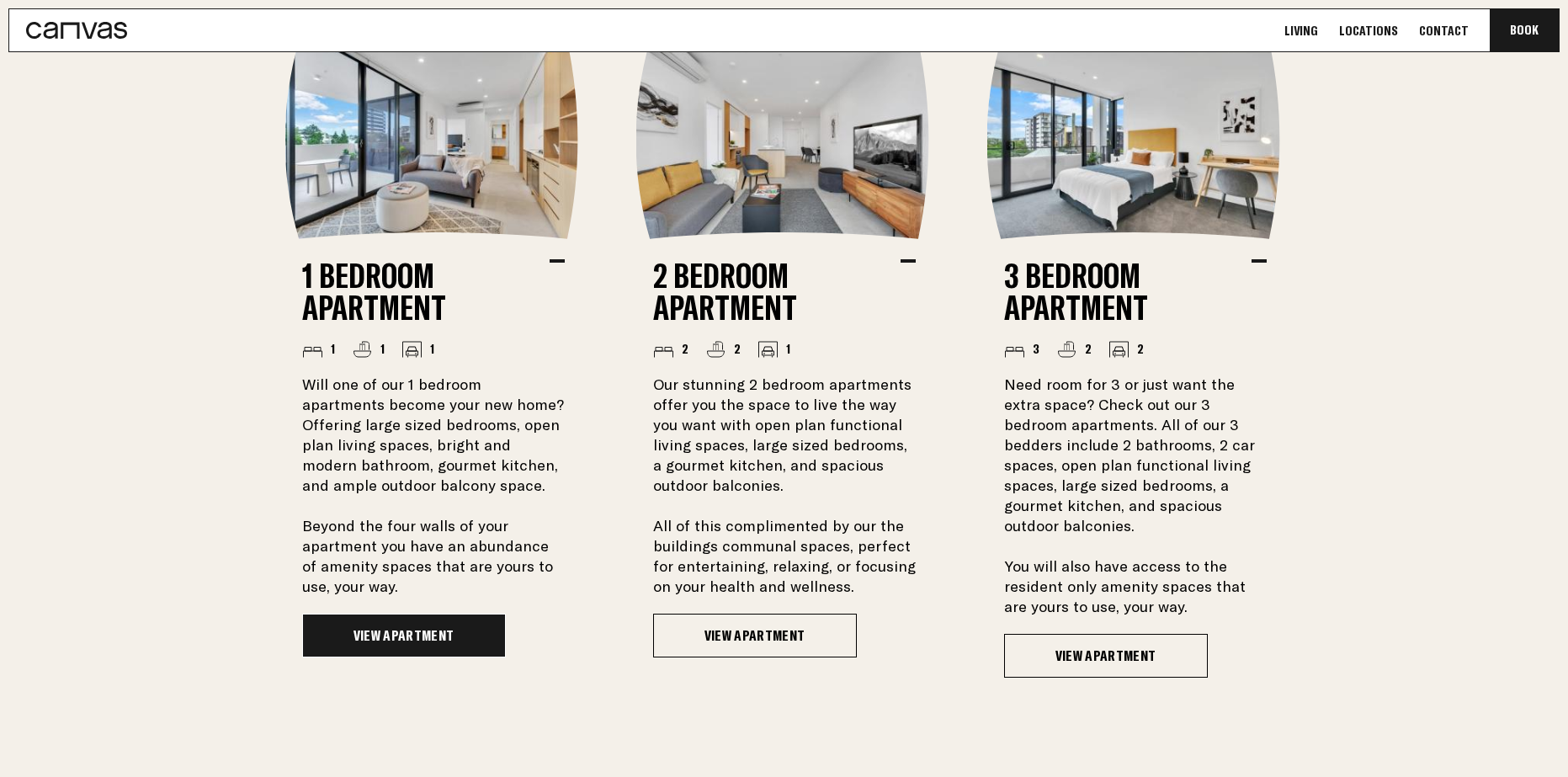
click at [459, 637] on link "View Apartment" at bounding box center [404, 635] width 203 height 43
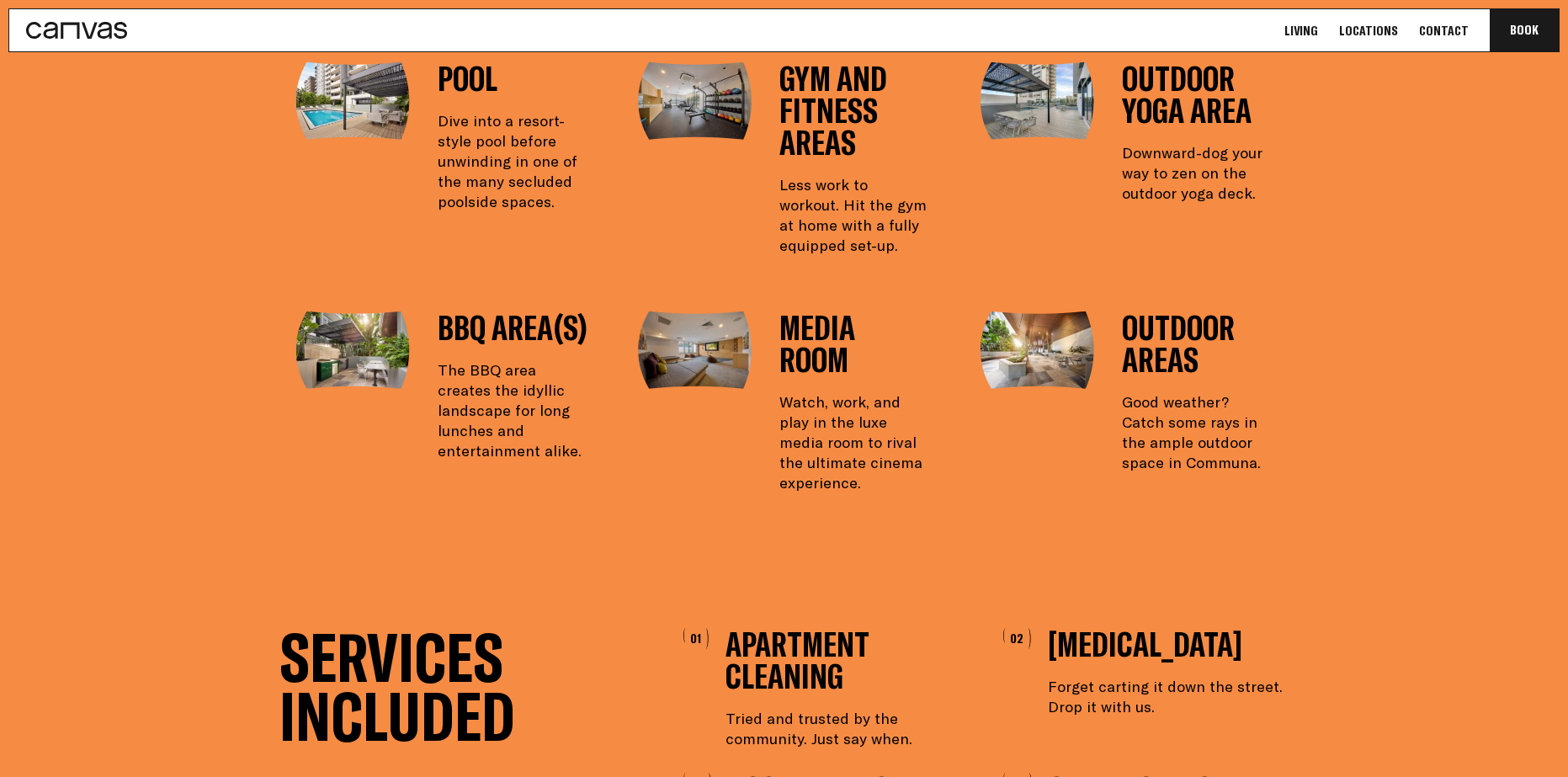
scroll to position [3114, 0]
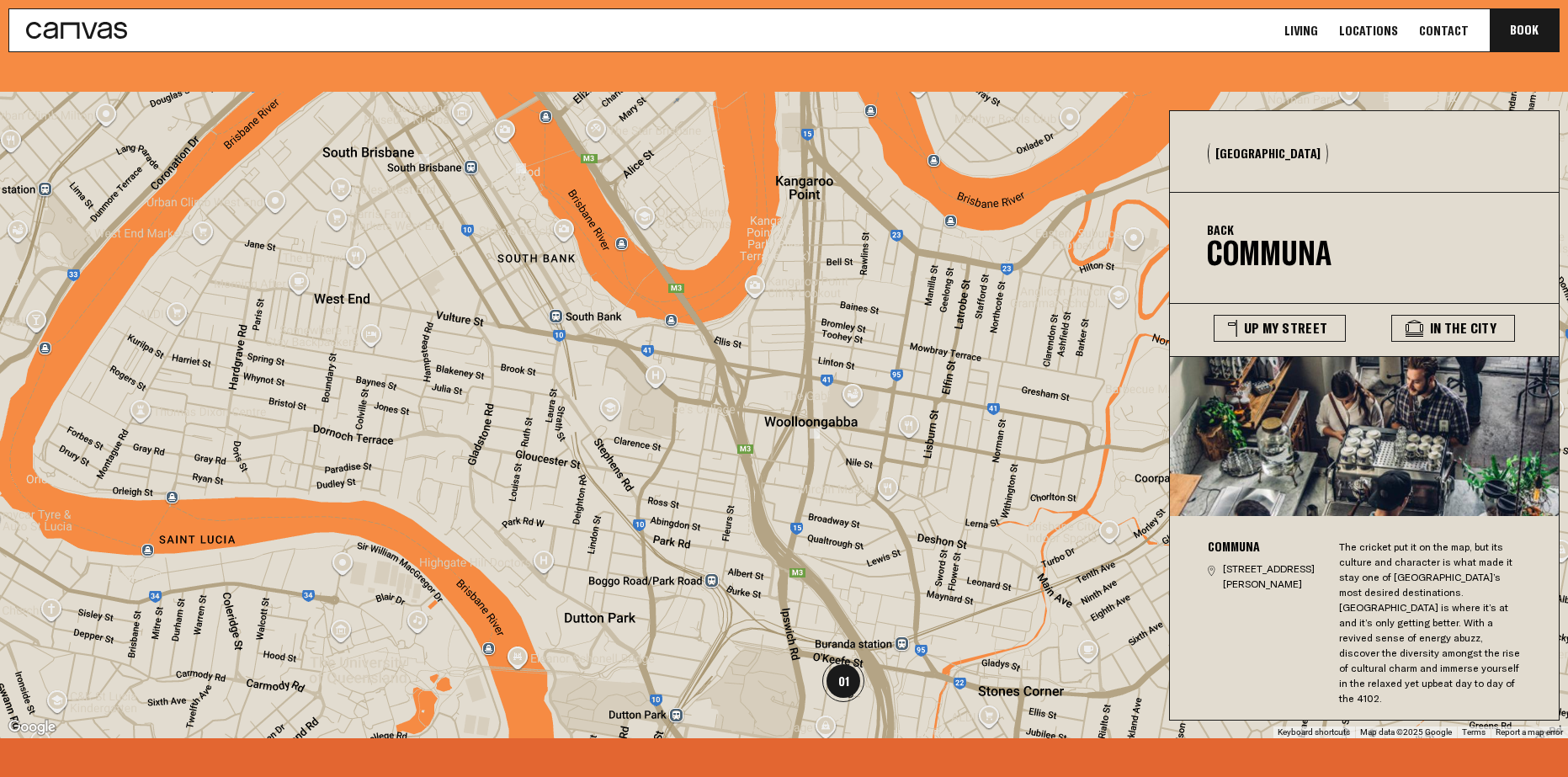
click at [813, 429] on img at bounding box center [814, 433] width 10 height 10
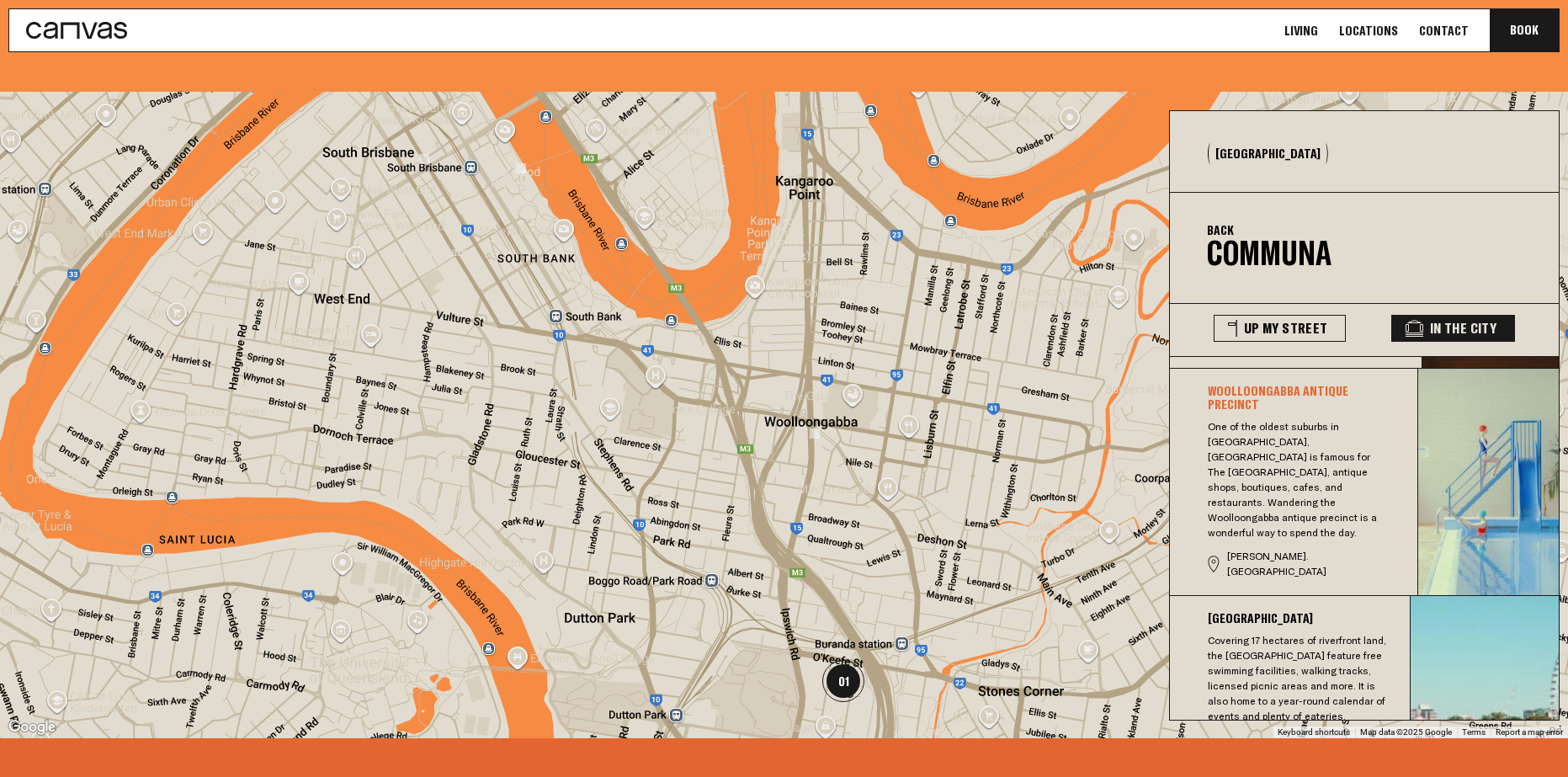
click at [520, 164] on img at bounding box center [520, 168] width 10 height 10
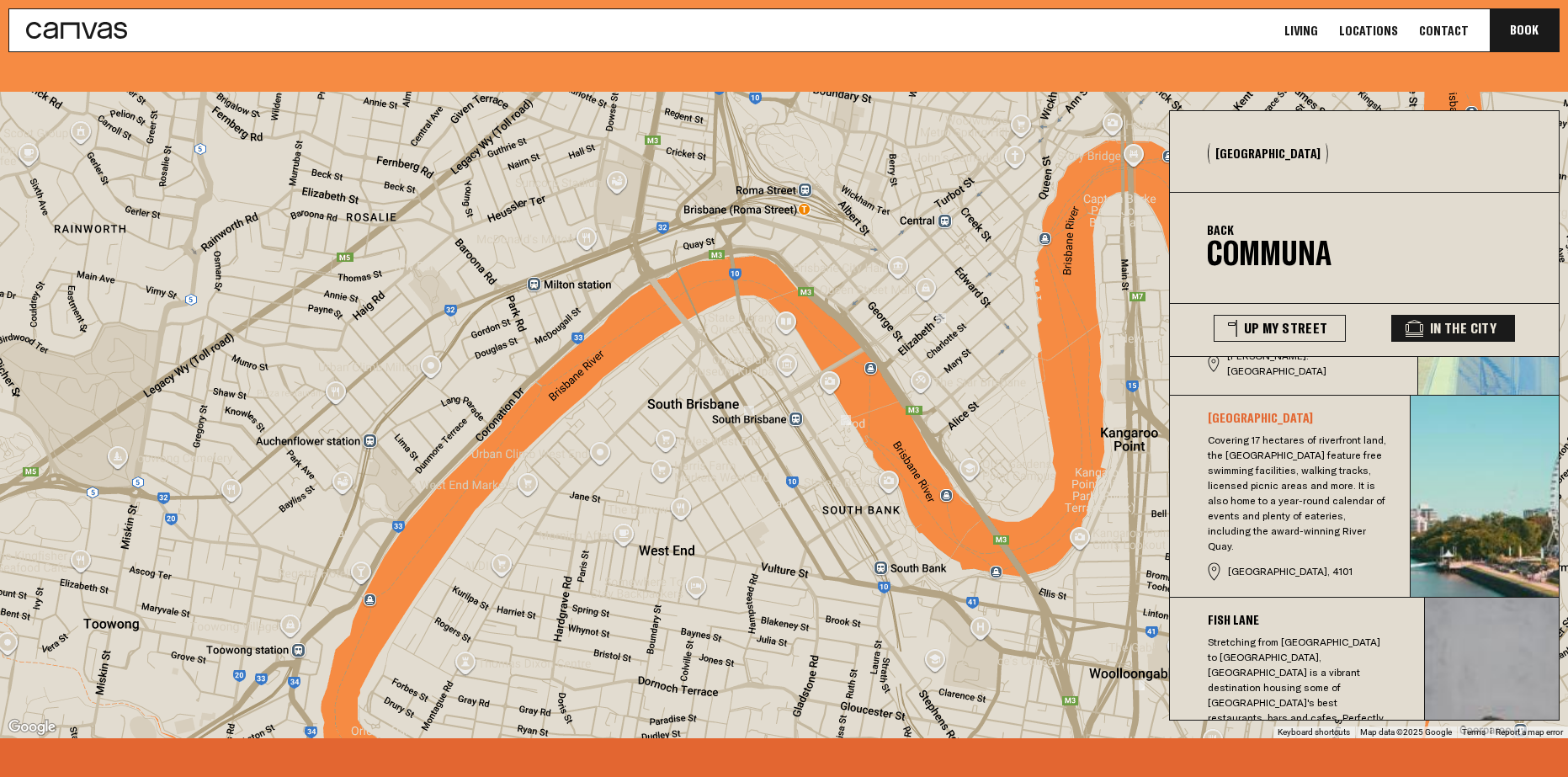
drag, startPoint x: 555, startPoint y: 264, endPoint x: 882, endPoint y: 517, distance: 413.4
click at [882, 517] on div at bounding box center [784, 415] width 1568 height 647
click at [748, 406] on img at bounding box center [748, 410] width 10 height 10
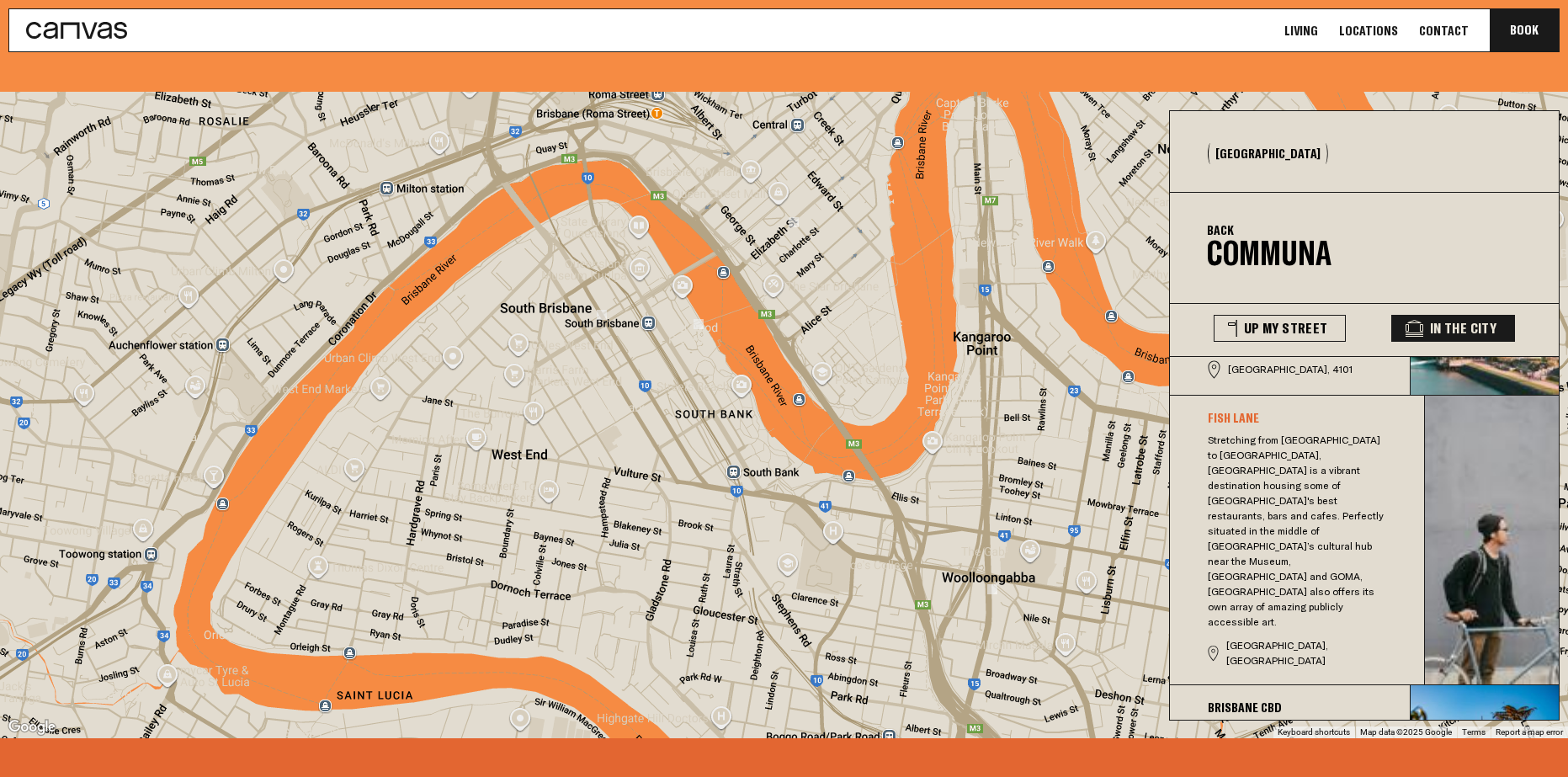
drag, startPoint x: 755, startPoint y: 411, endPoint x: 679, endPoint y: 366, distance: 88.3
click at [679, 366] on div "To navigate, press the arrow keys." at bounding box center [784, 415] width 1568 height 647
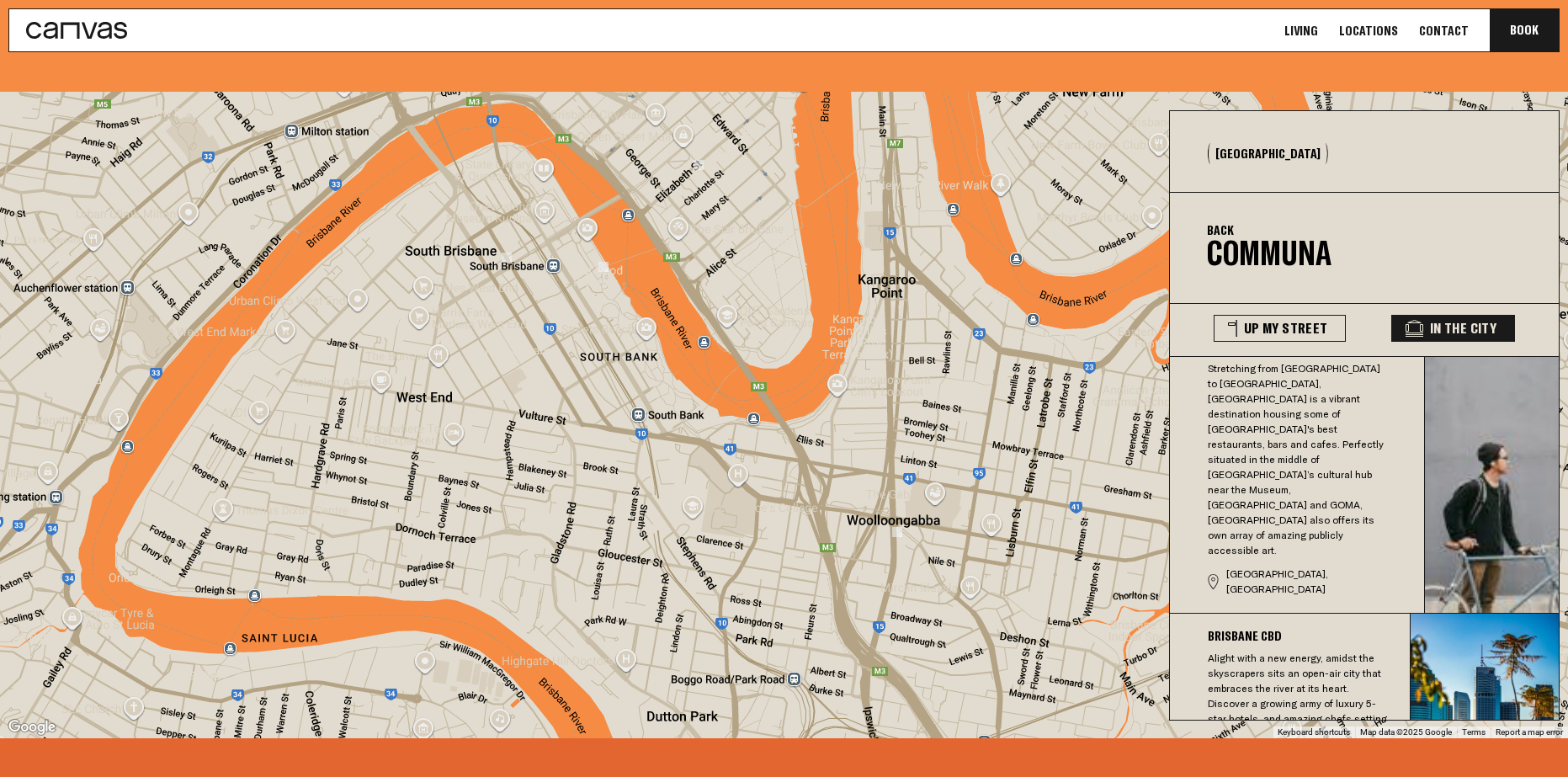
drag, startPoint x: 883, startPoint y: 524, endPoint x: 873, endPoint y: 499, distance: 26.9
click at [876, 508] on div at bounding box center [784, 415] width 1568 height 647
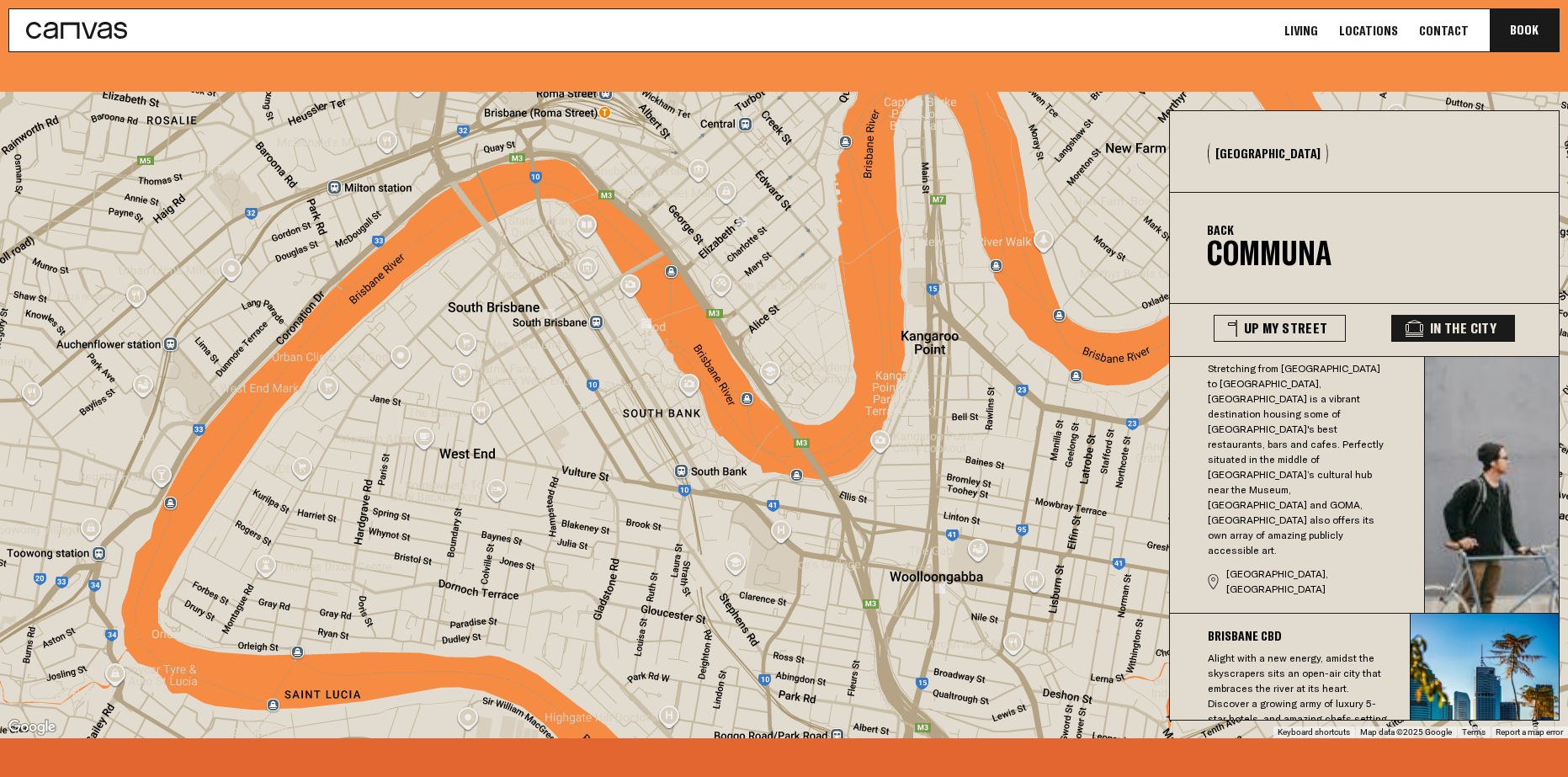
drag, startPoint x: 560, startPoint y: 273, endPoint x: 636, endPoint y: 396, distance: 144.6
click at [636, 396] on div at bounding box center [784, 415] width 1568 height 647
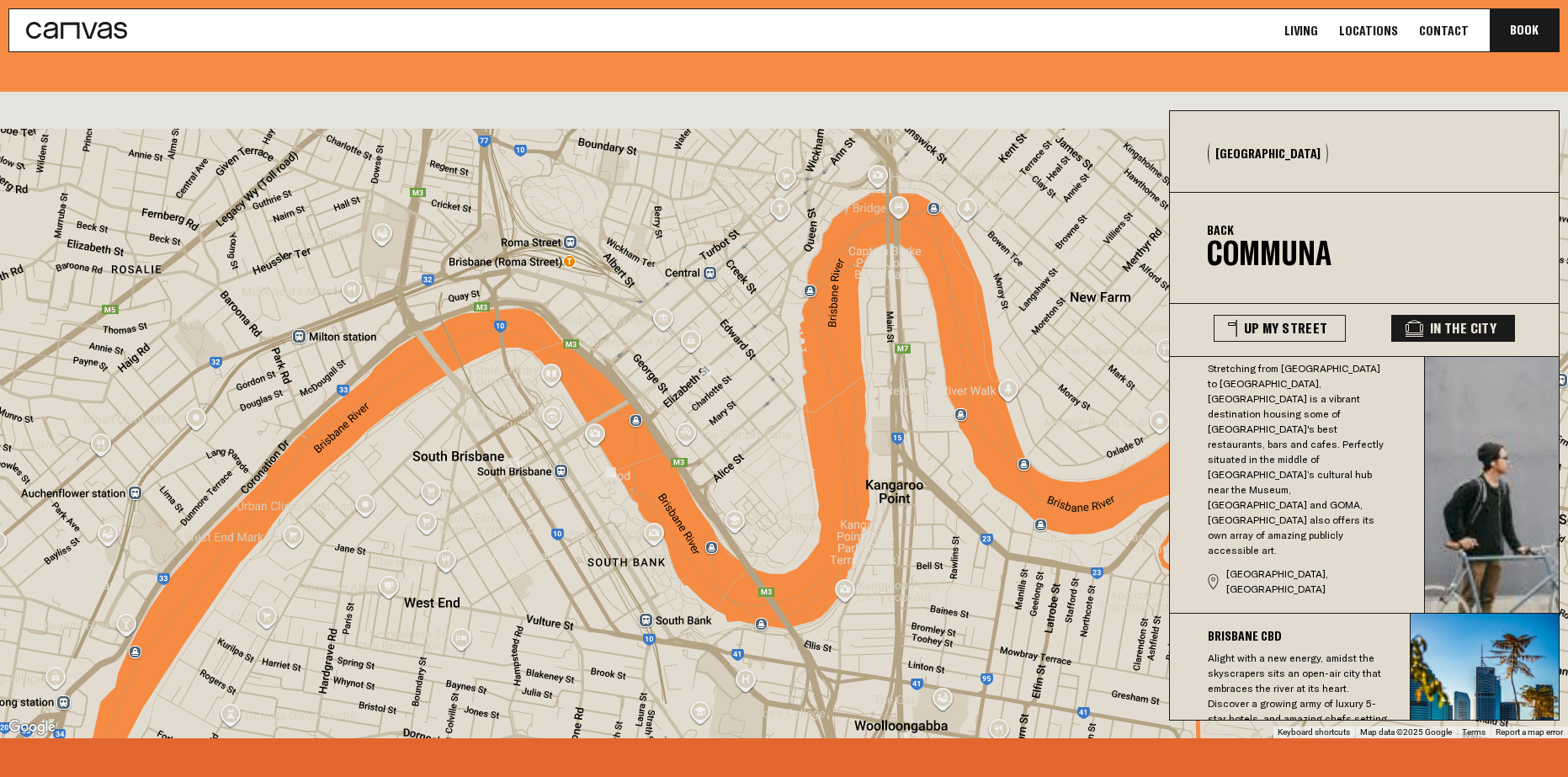
drag, startPoint x: 872, startPoint y: 352, endPoint x: 833, endPoint y: 500, distance: 153.1
click at [833, 500] on div at bounding box center [784, 415] width 1568 height 647
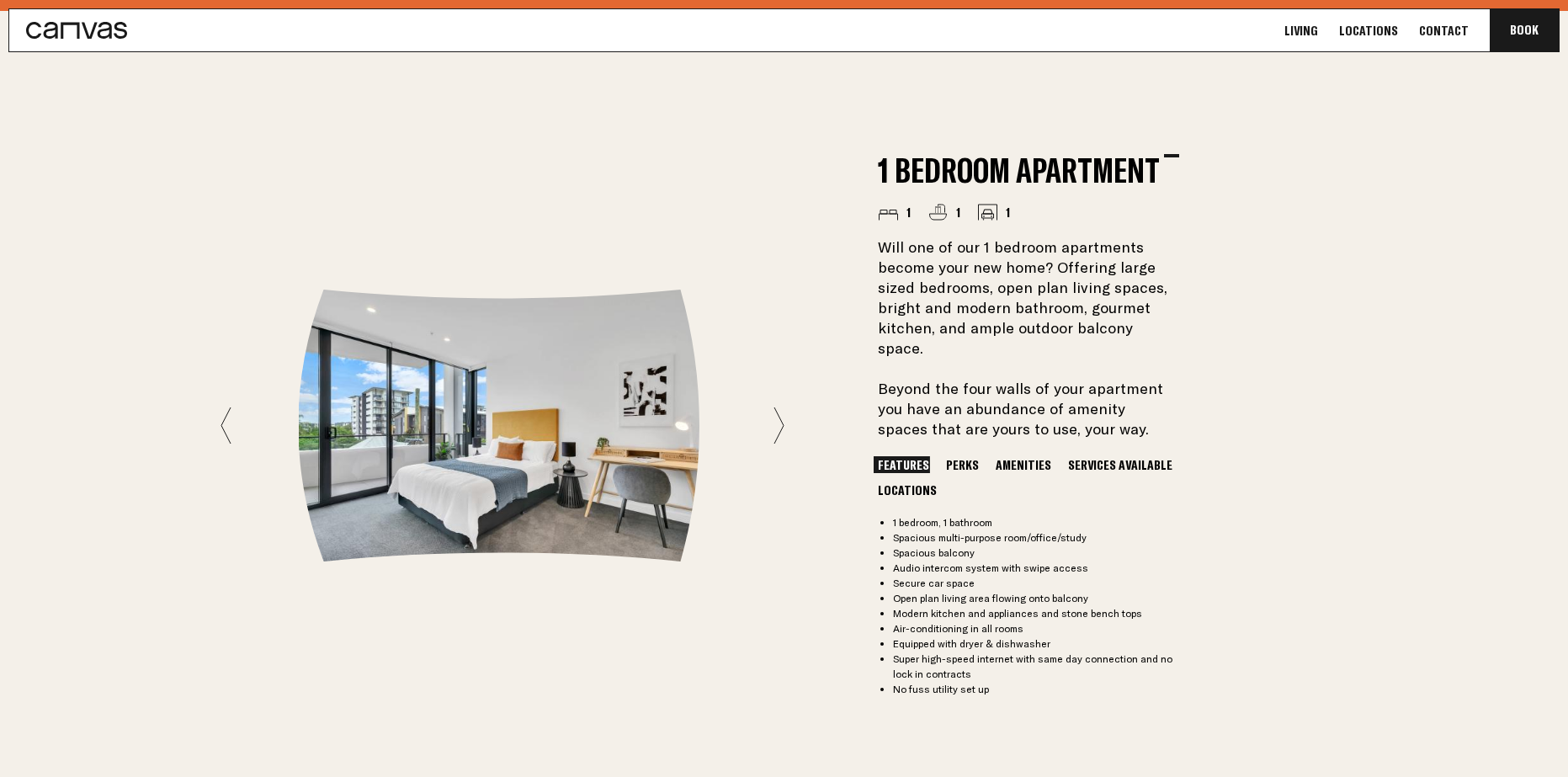
scroll to position [1262, 0]
click at [775, 408] on icon at bounding box center [779, 423] width 11 height 38
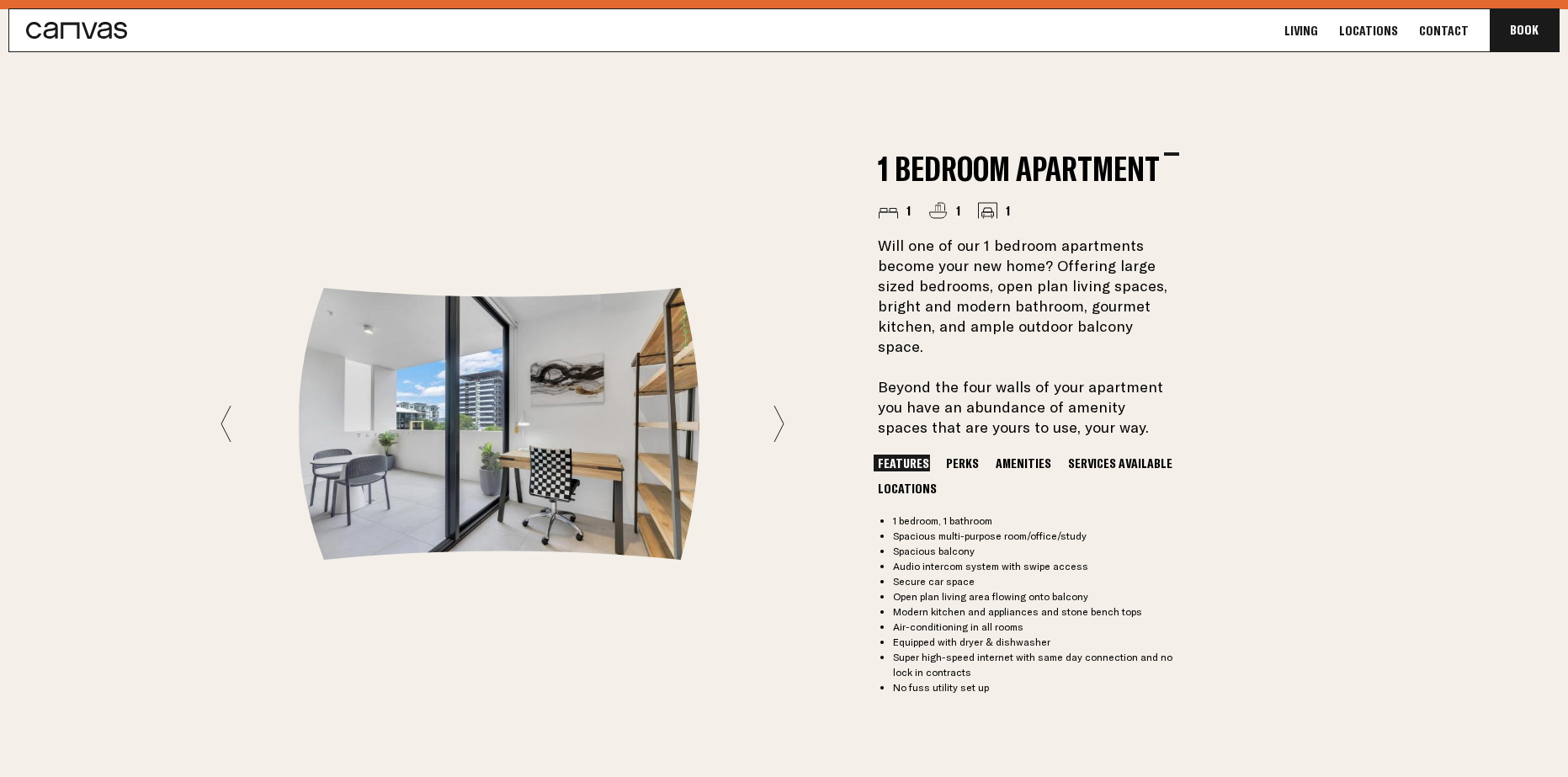
click at [782, 407] on icon at bounding box center [779, 423] width 11 height 38
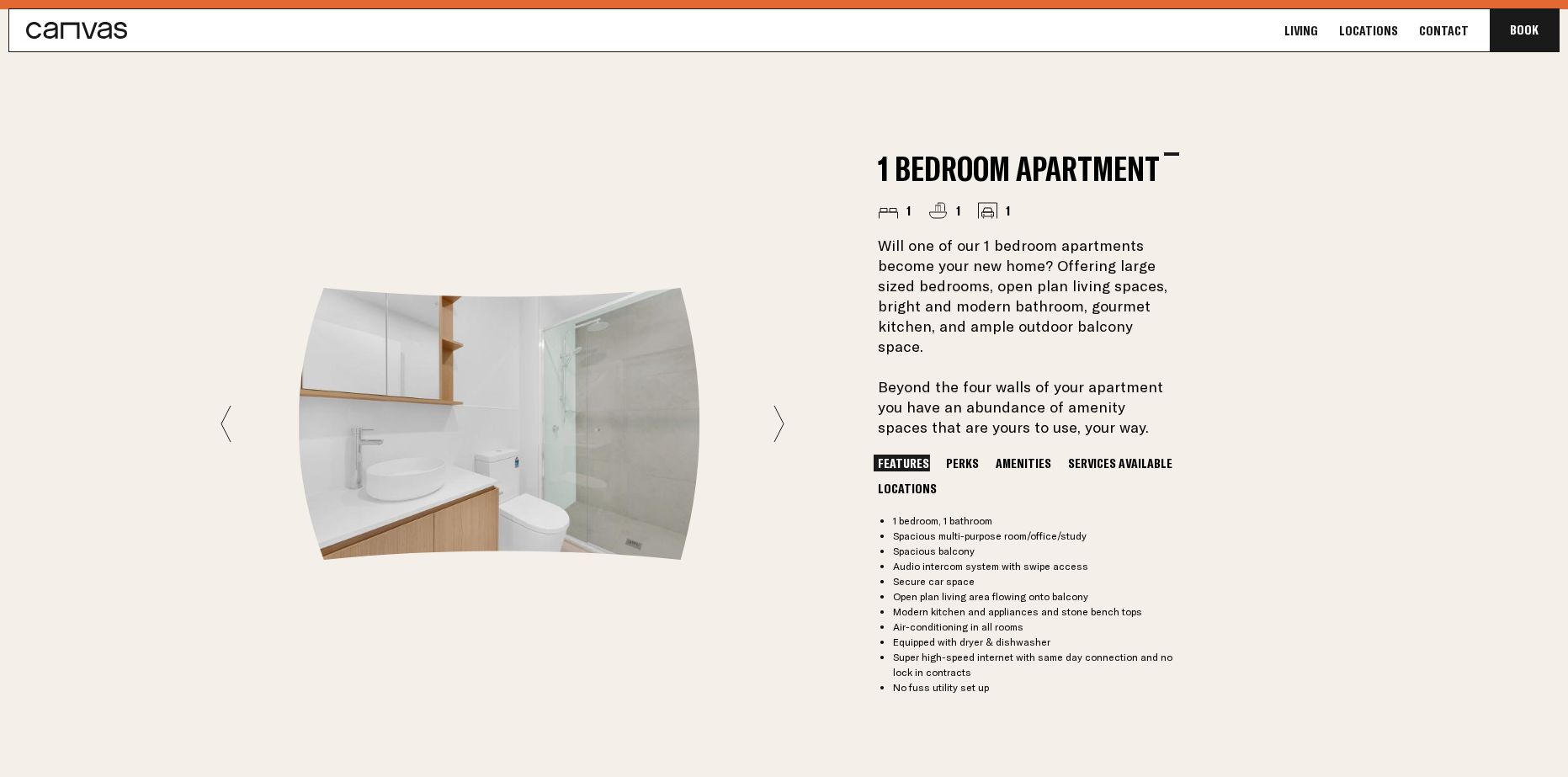
click at [782, 407] on icon at bounding box center [779, 423] width 11 height 38
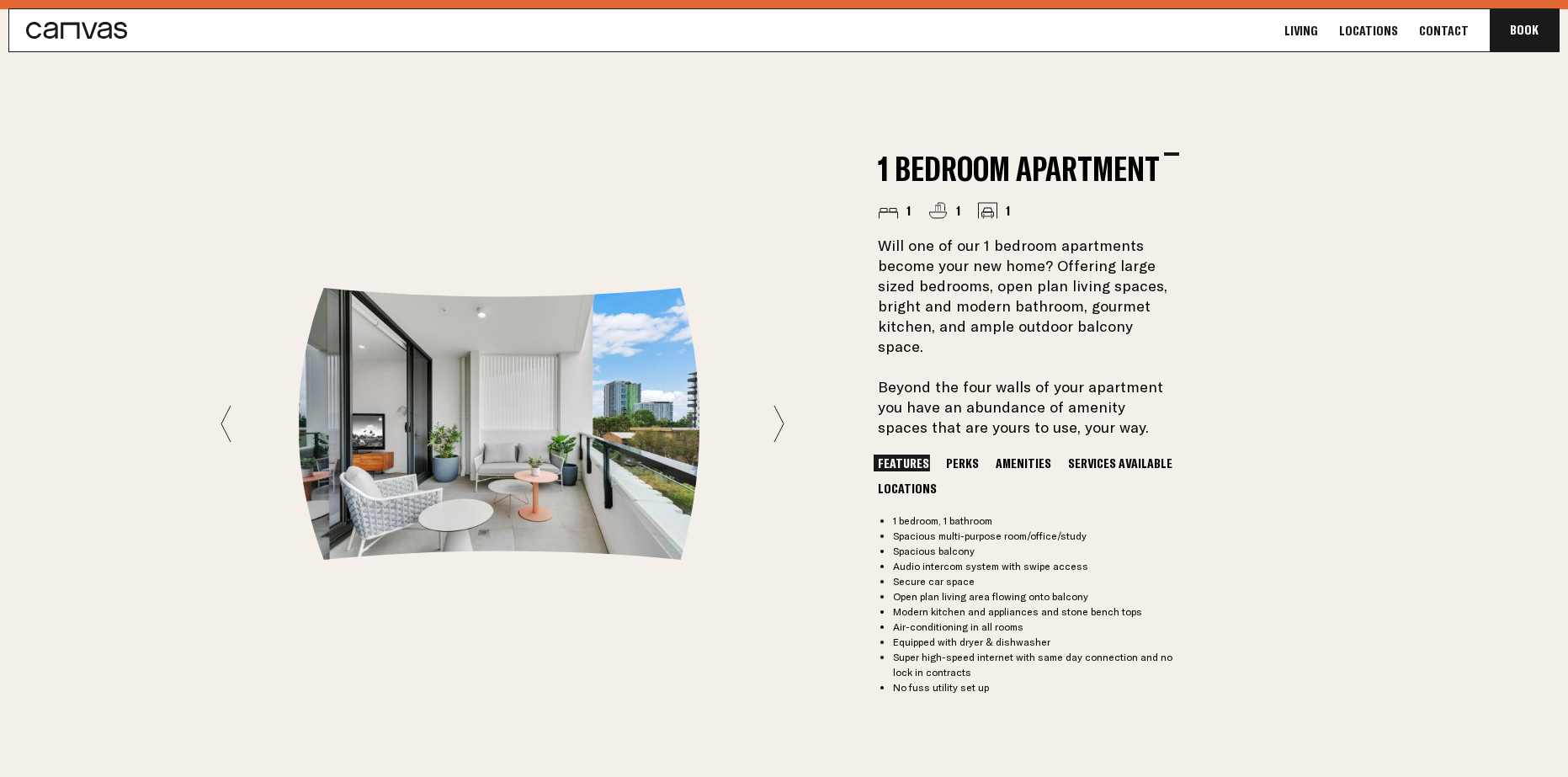
click at [782, 407] on icon at bounding box center [779, 423] width 11 height 38
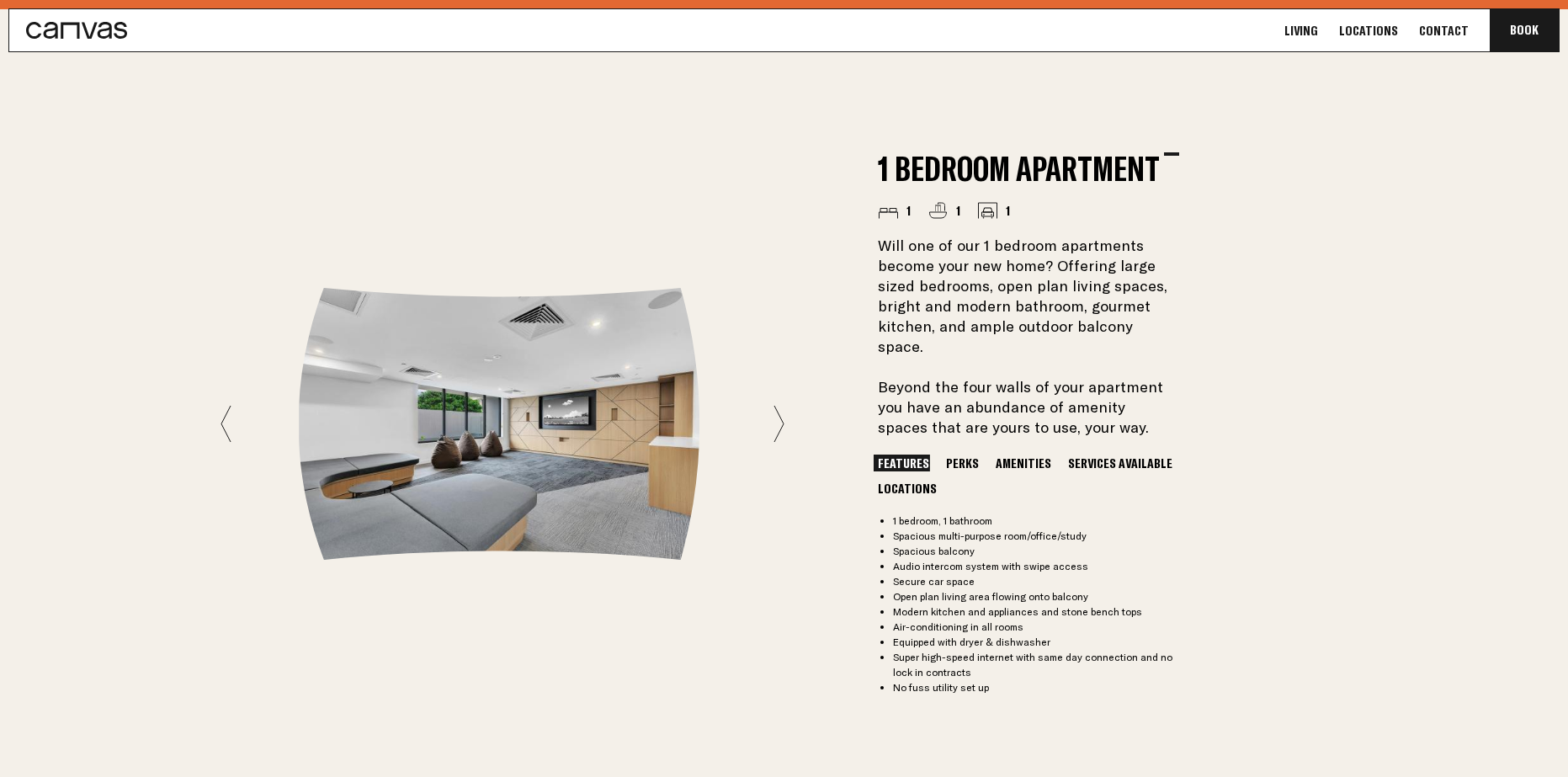
click at [782, 407] on icon at bounding box center [779, 423] width 11 height 38
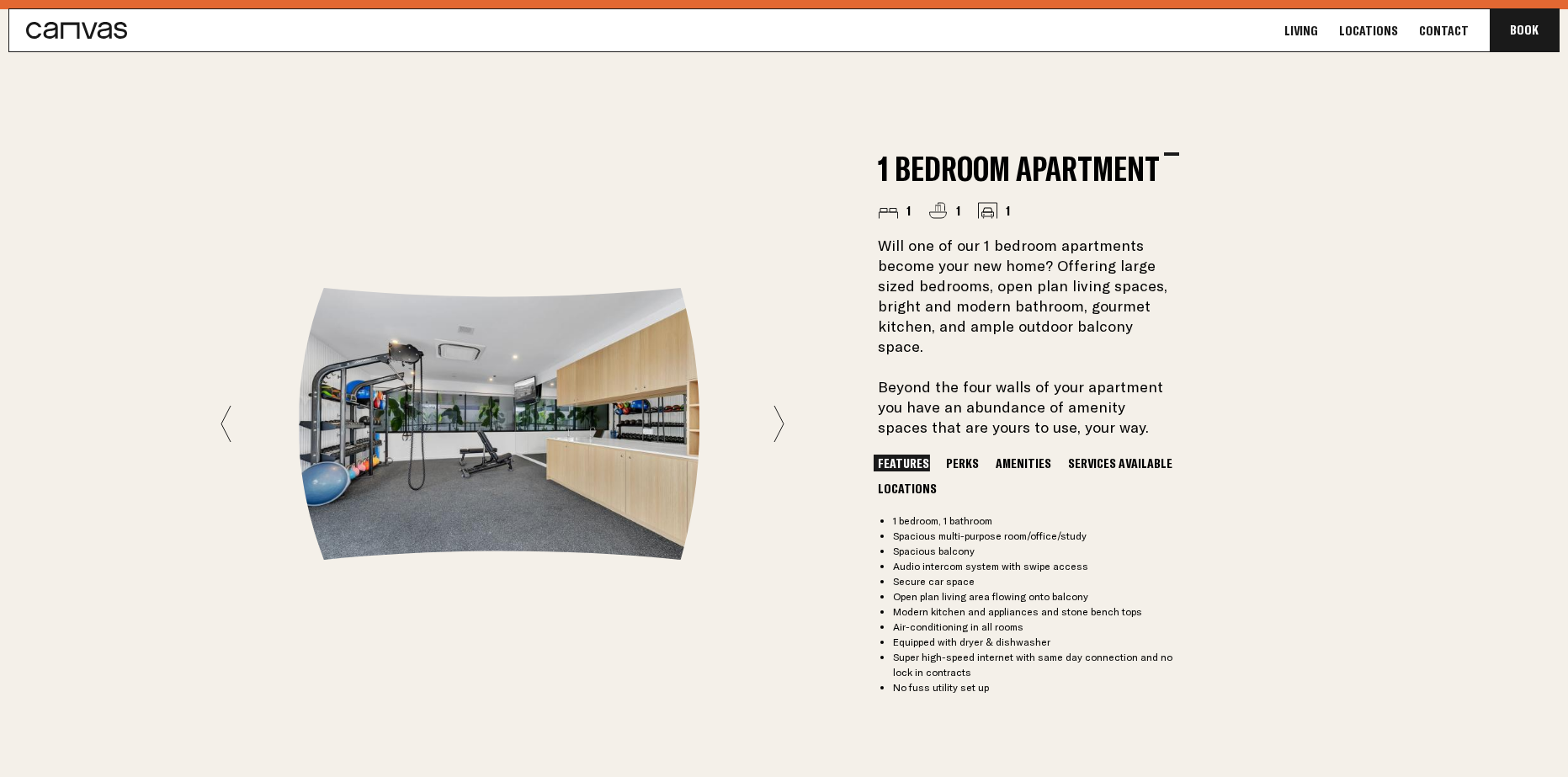
click at [782, 407] on icon at bounding box center [779, 423] width 11 height 38
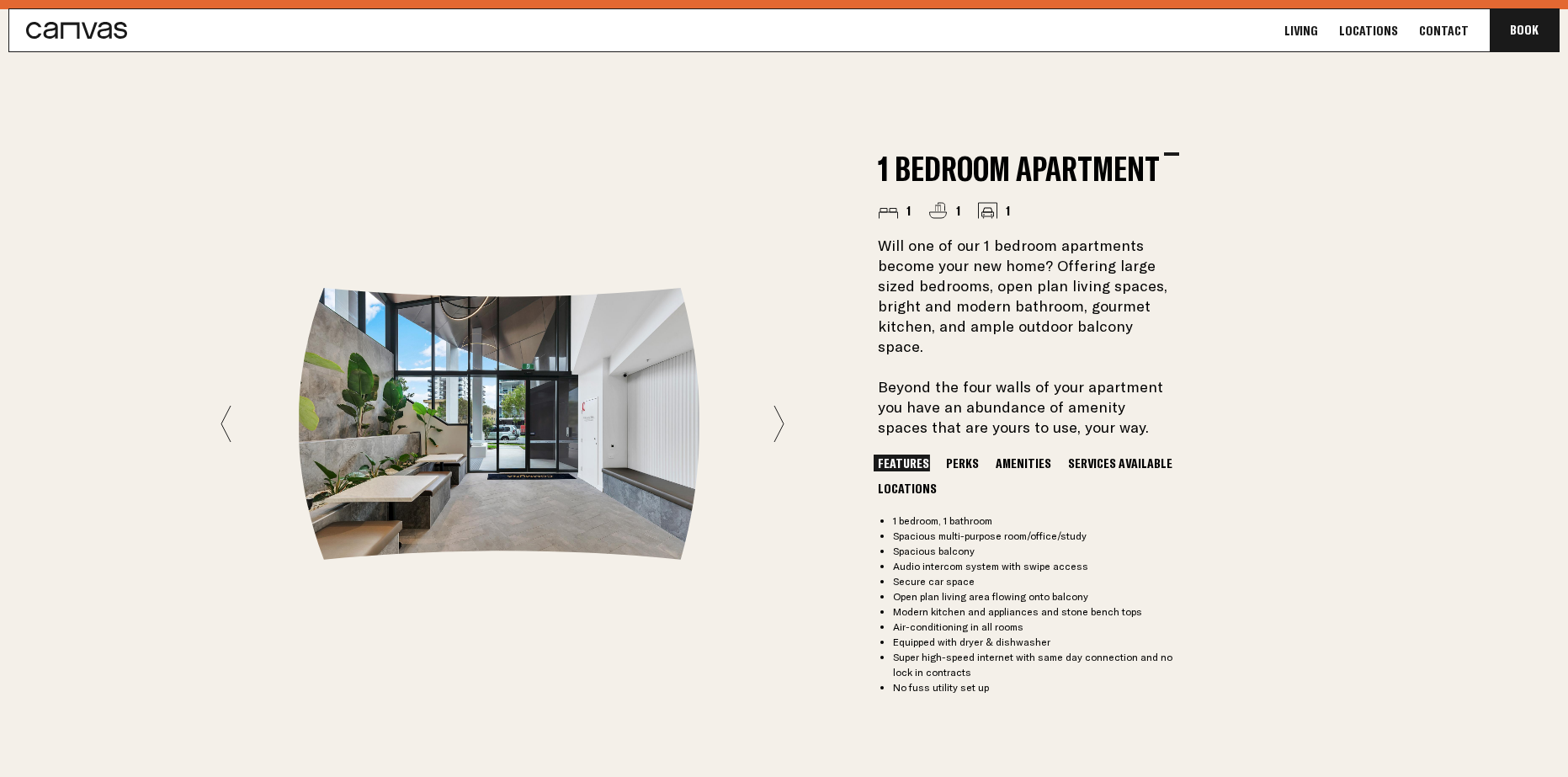
click at [782, 407] on icon at bounding box center [779, 423] width 11 height 38
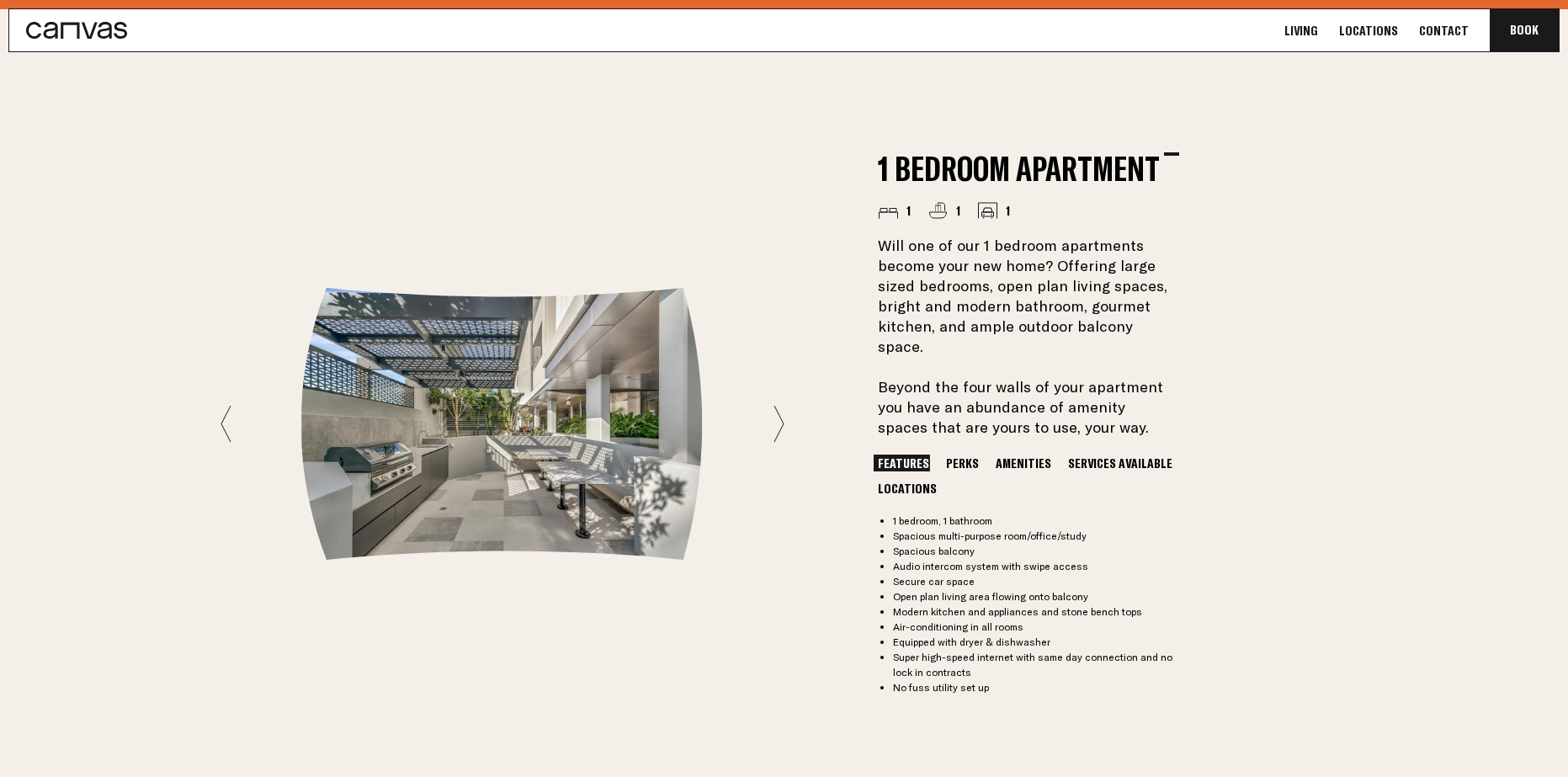
click at [782, 407] on icon at bounding box center [779, 423] width 11 height 38
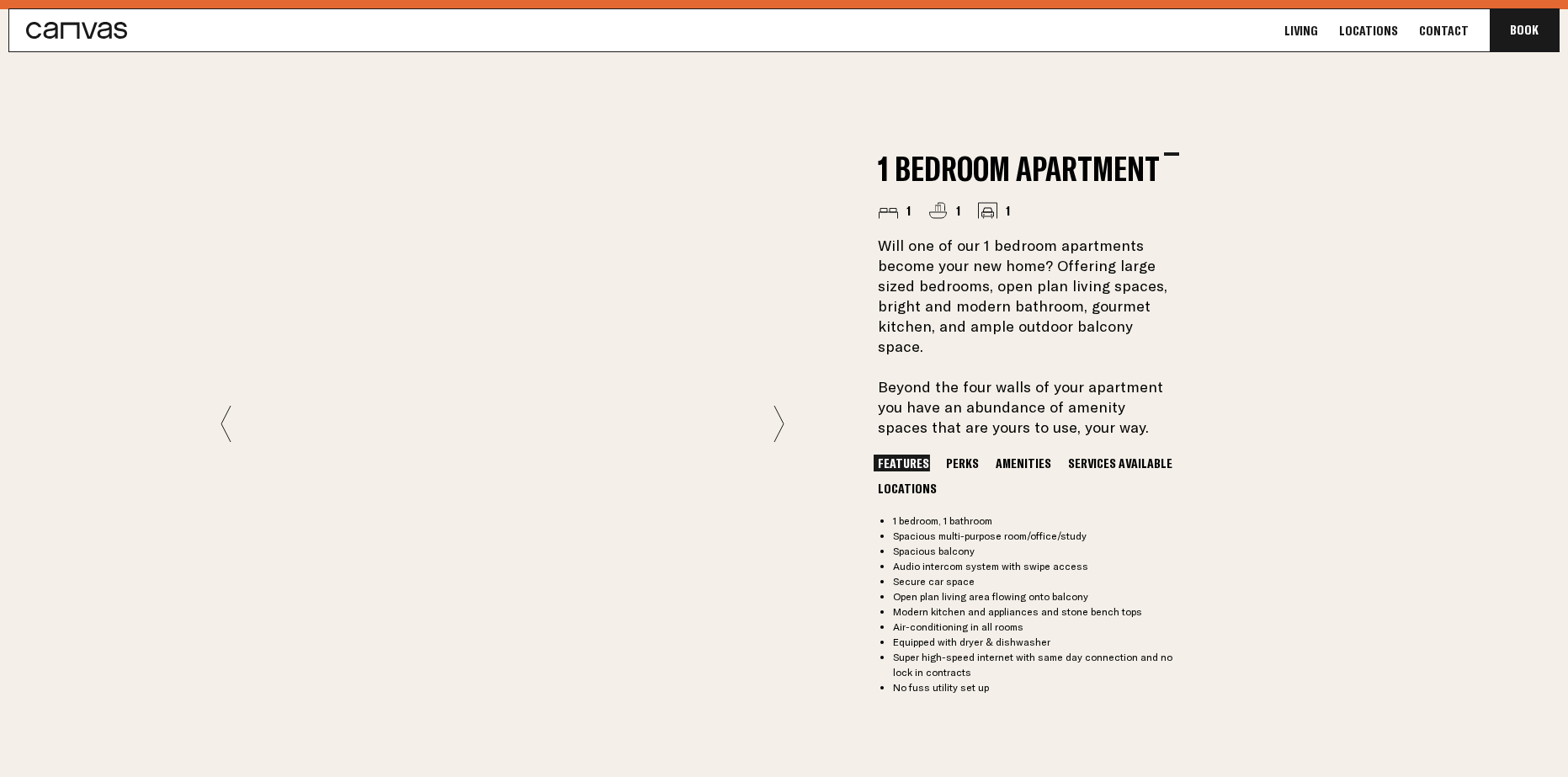
click at [782, 407] on icon at bounding box center [779, 423] width 11 height 38
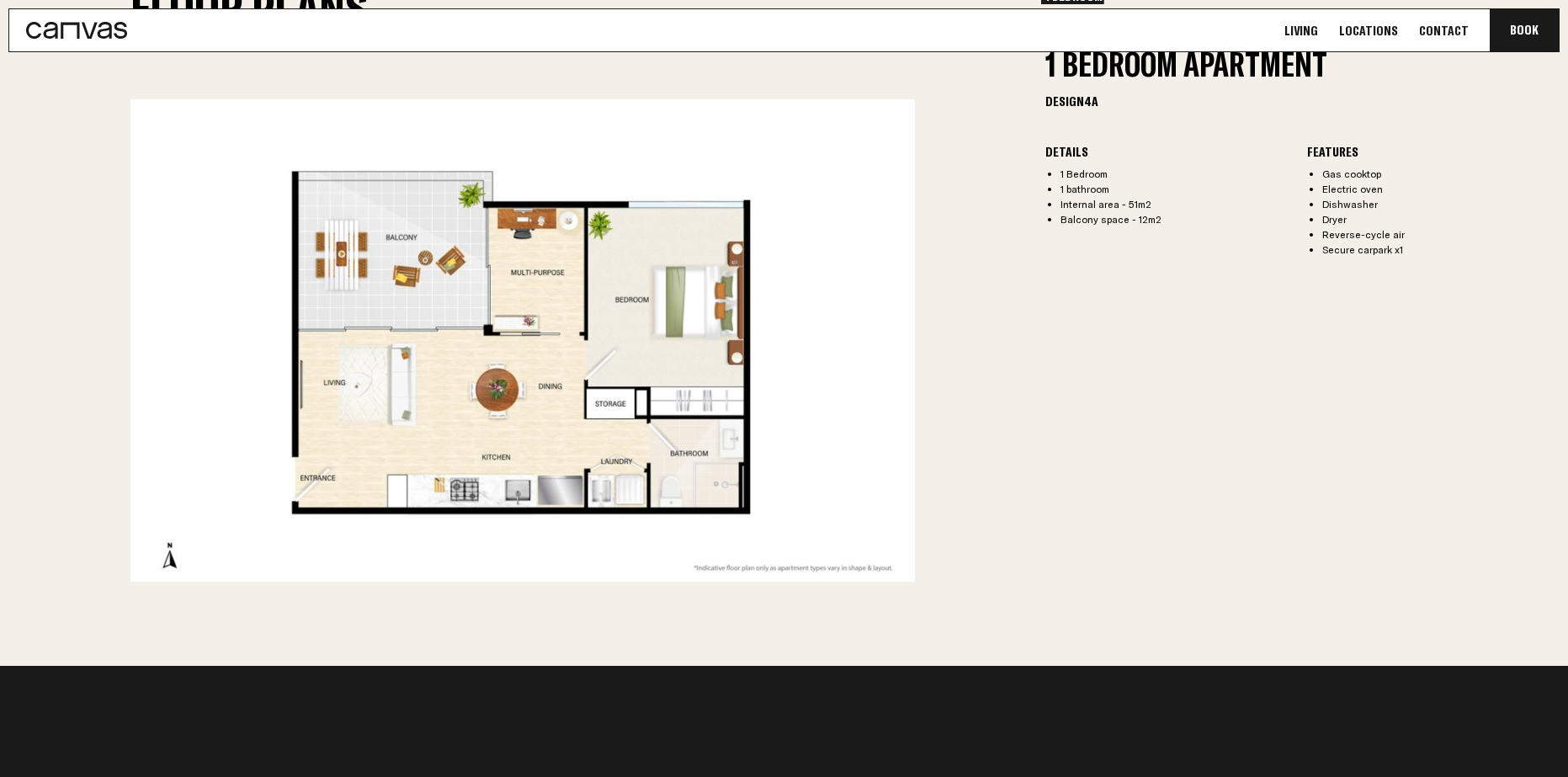
scroll to position [0, 0]
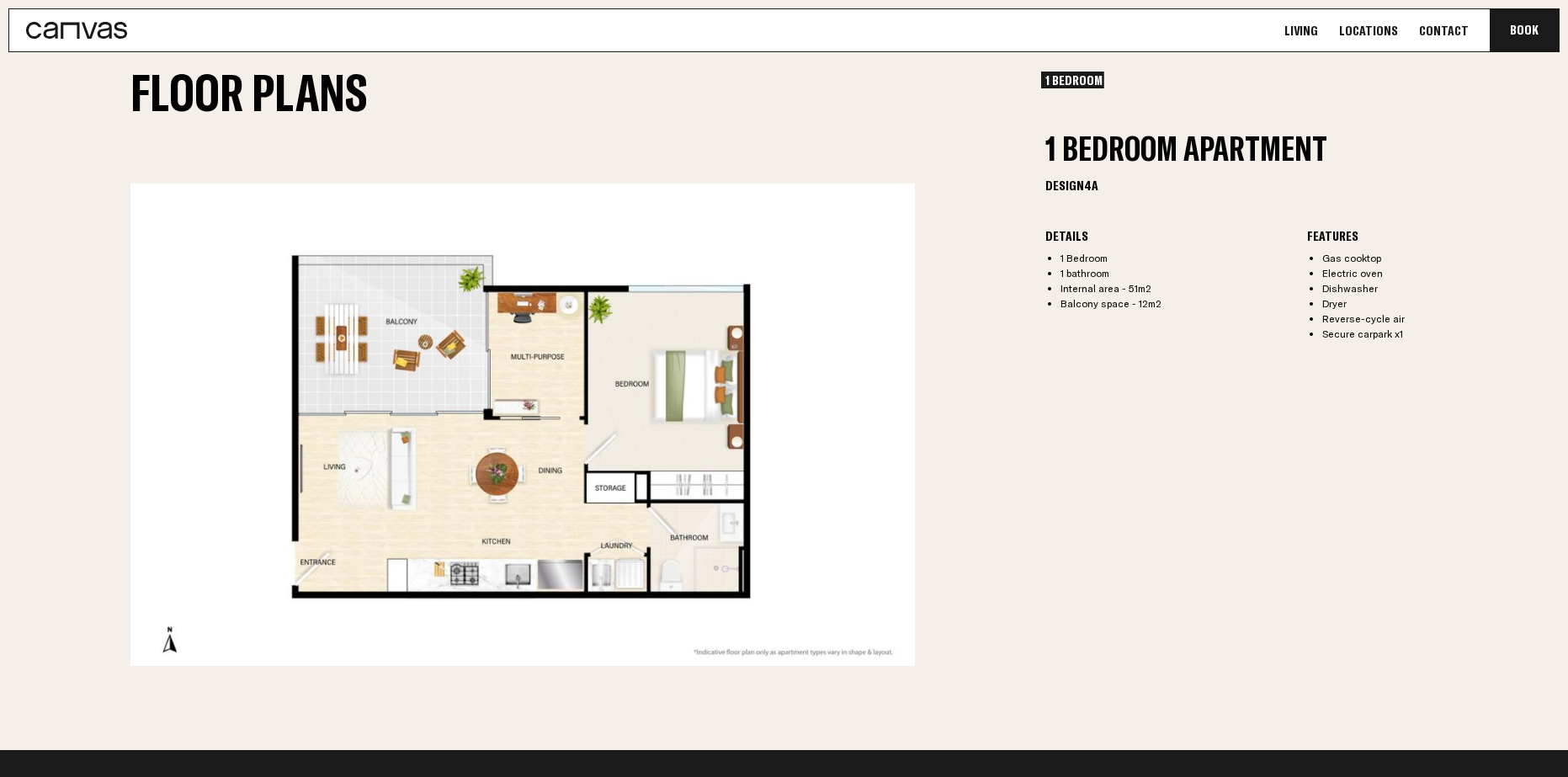
click at [989, 498] on section "Floor Plans 1 Bedroom 1 Bedroom 1 Bedroom Apartment Design 4A Details 1 Bedroom…" at bounding box center [784, 372] width 1568 height 753
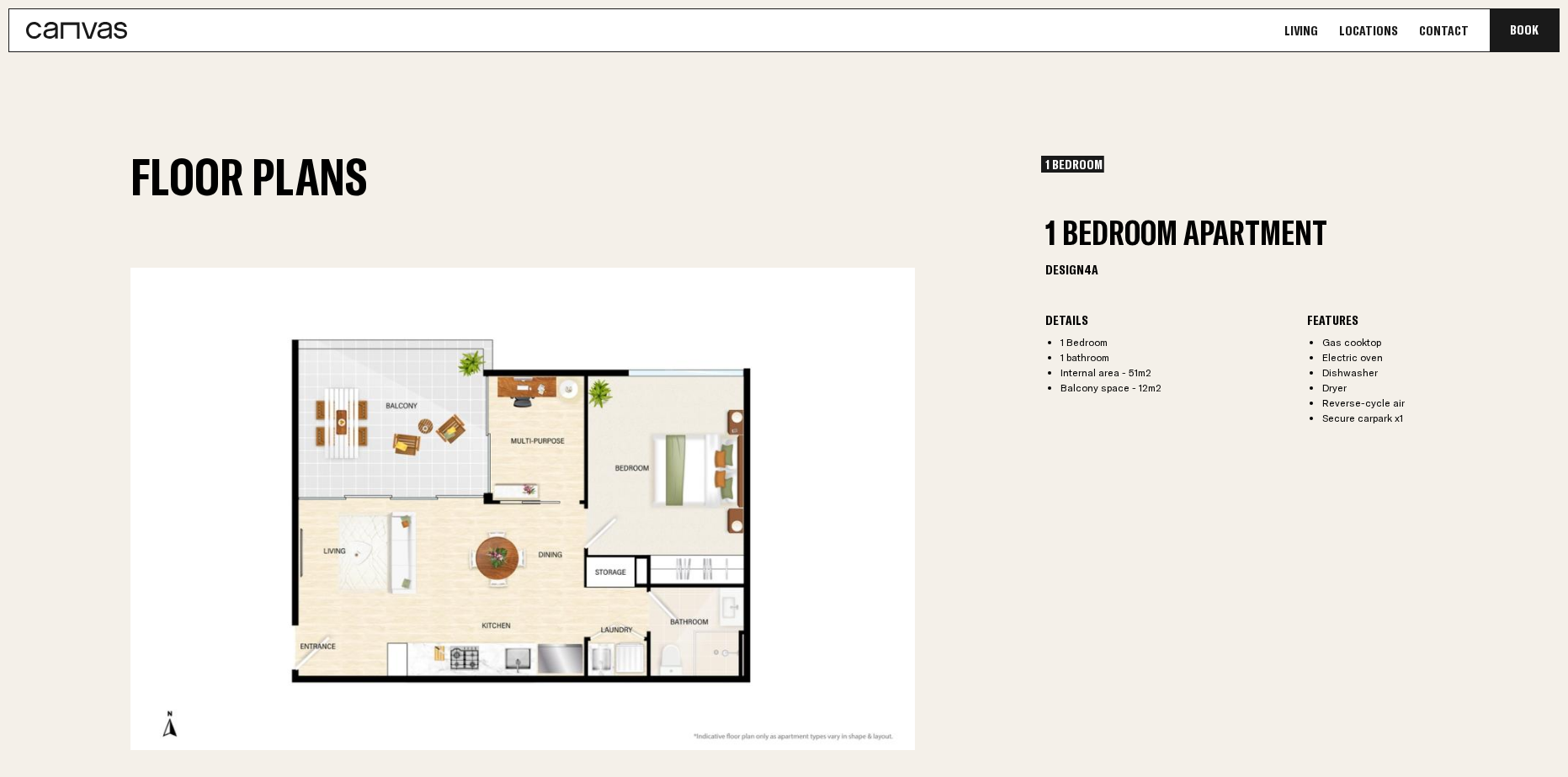
click at [1006, 466] on section "Floor Plans 1 Bedroom 1 Bedroom 1 Bedroom Apartment Design 4A Details 1 Bedroom…" at bounding box center [784, 456] width 1568 height 753
drag, startPoint x: 1253, startPoint y: 567, endPoint x: 1205, endPoint y: 537, distance: 56.6
click at [1253, 567] on div "1 Bedroom 1 Bedroom 1 Bedroom Apartment Design 4A Details 1 Bedroom 1 bathroom …" at bounding box center [1307, 453] width 523 height 594
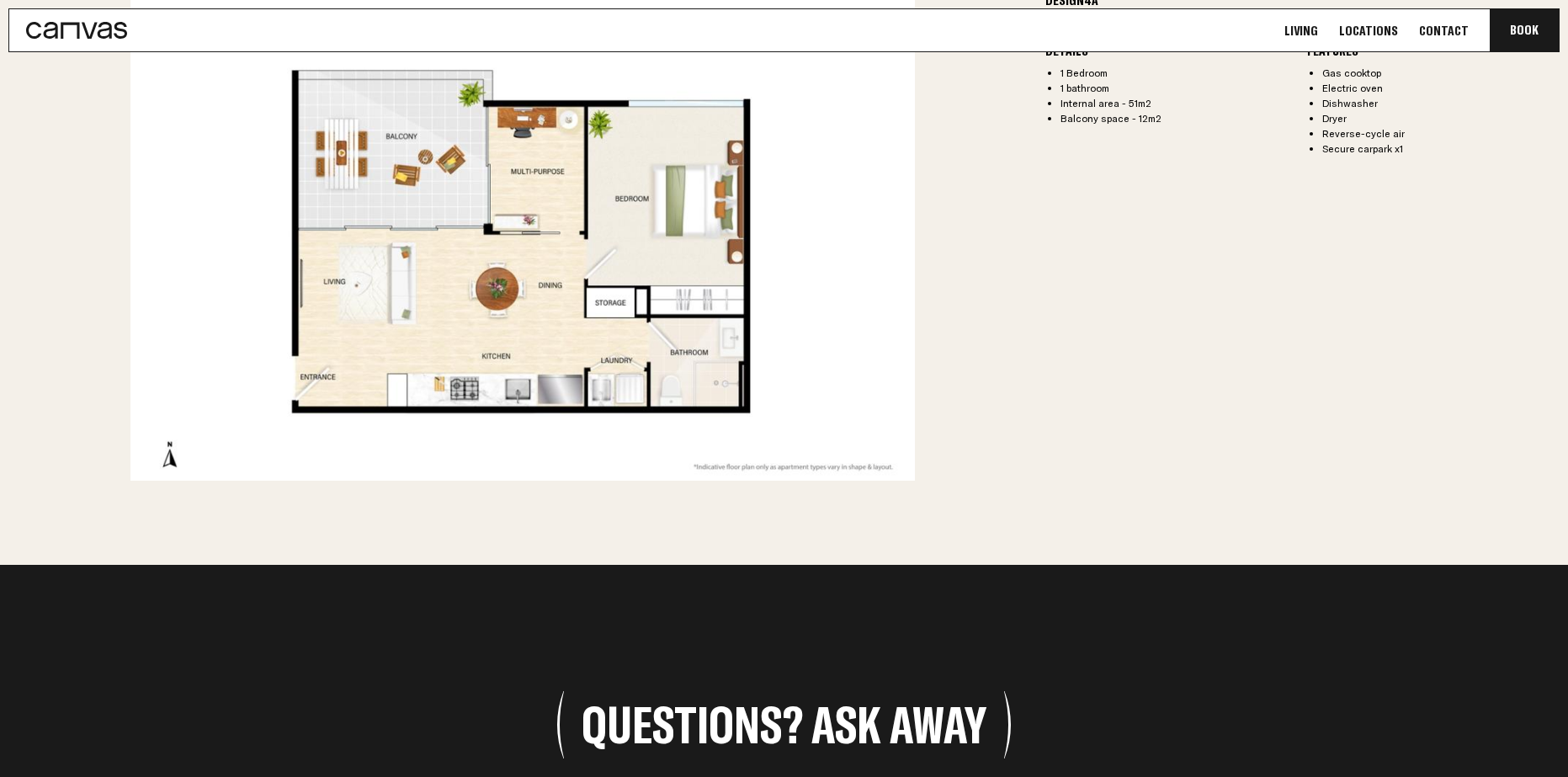
scroll to position [2151, 0]
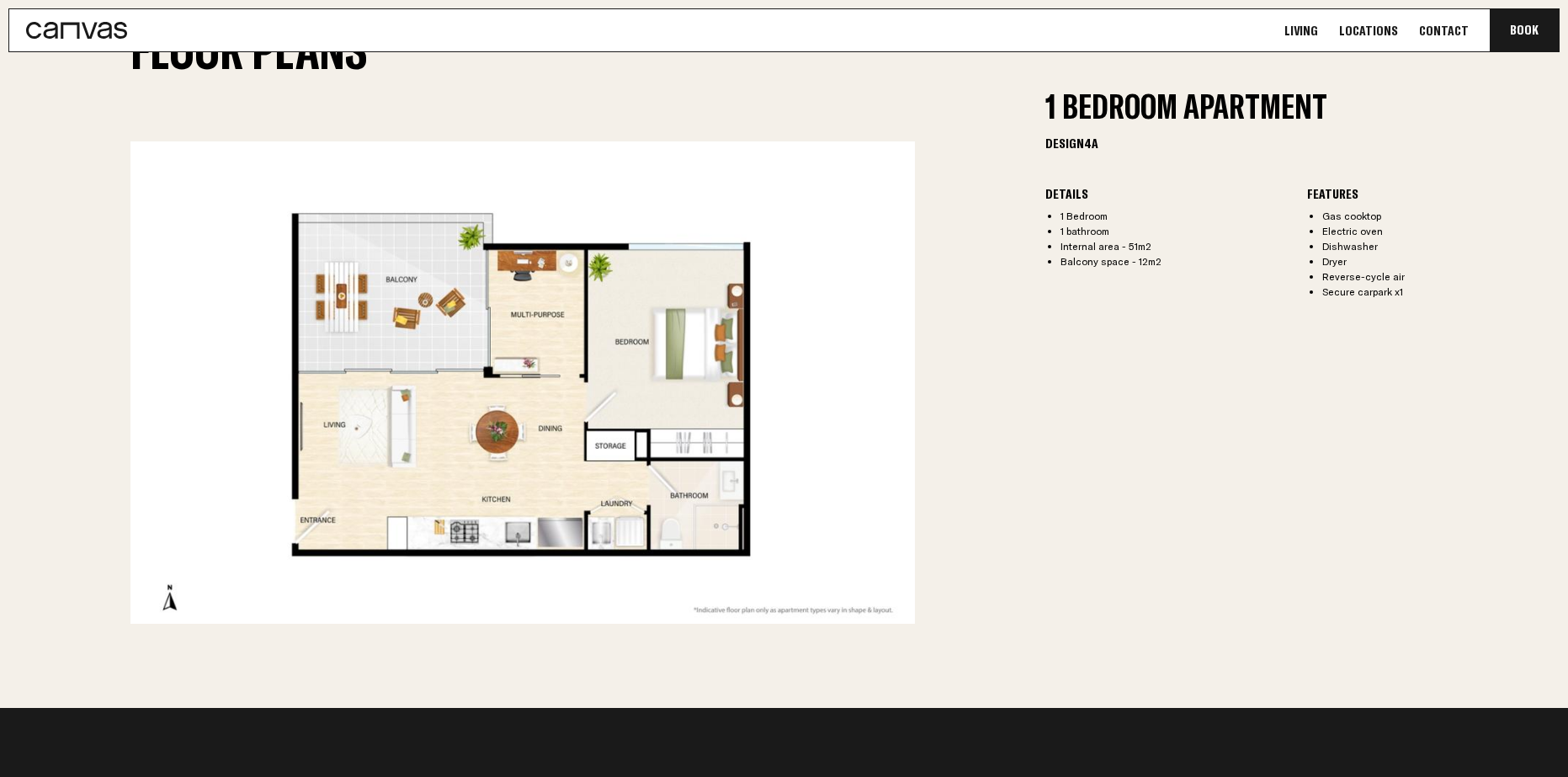
click at [1222, 540] on div "1 Bedroom 1 Bedroom 1 Bedroom Apartment Design 4A Details 1 Bedroom 1 bathroom …" at bounding box center [1307, 326] width 523 height 594
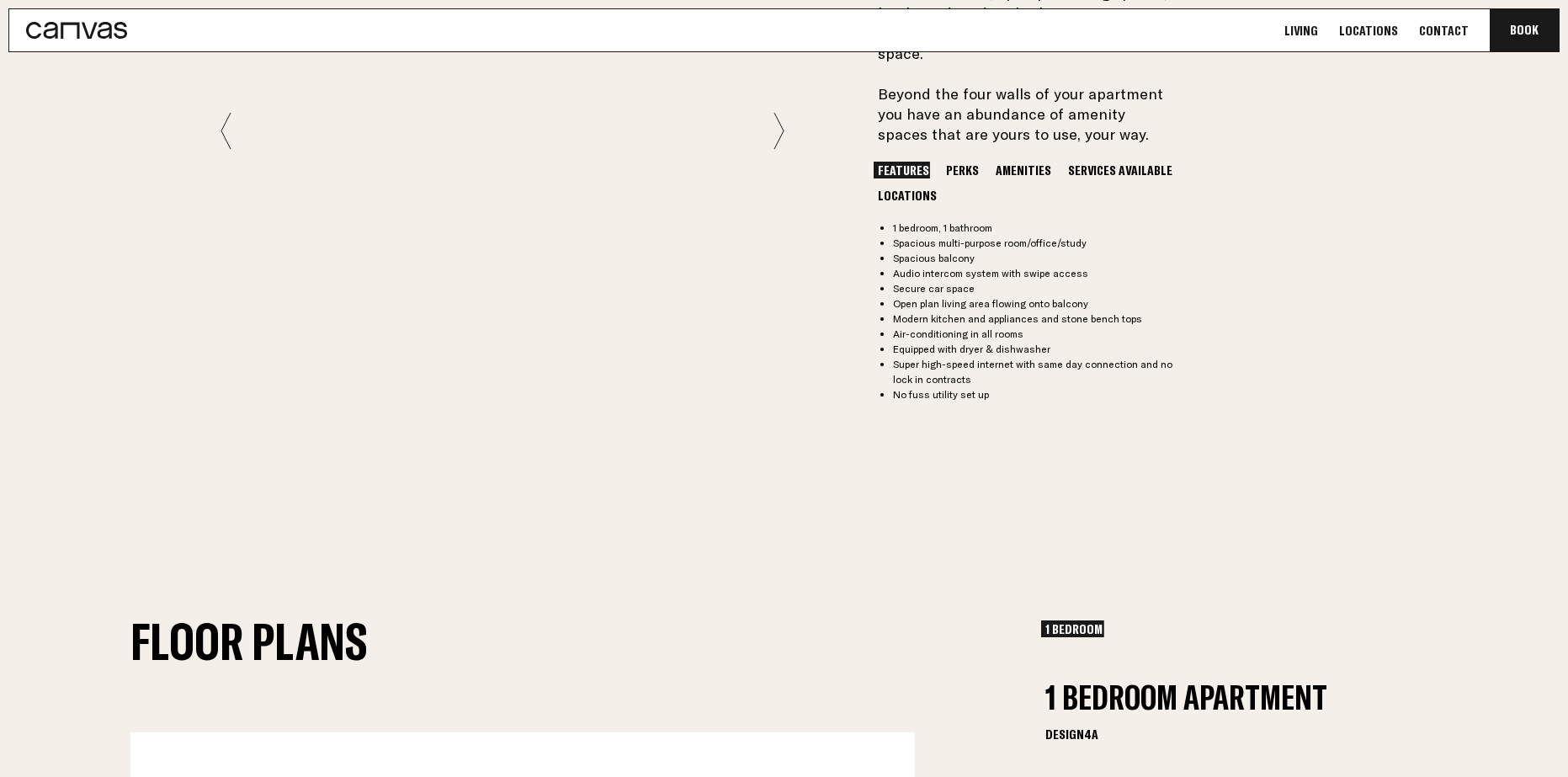
scroll to position [1244, 0]
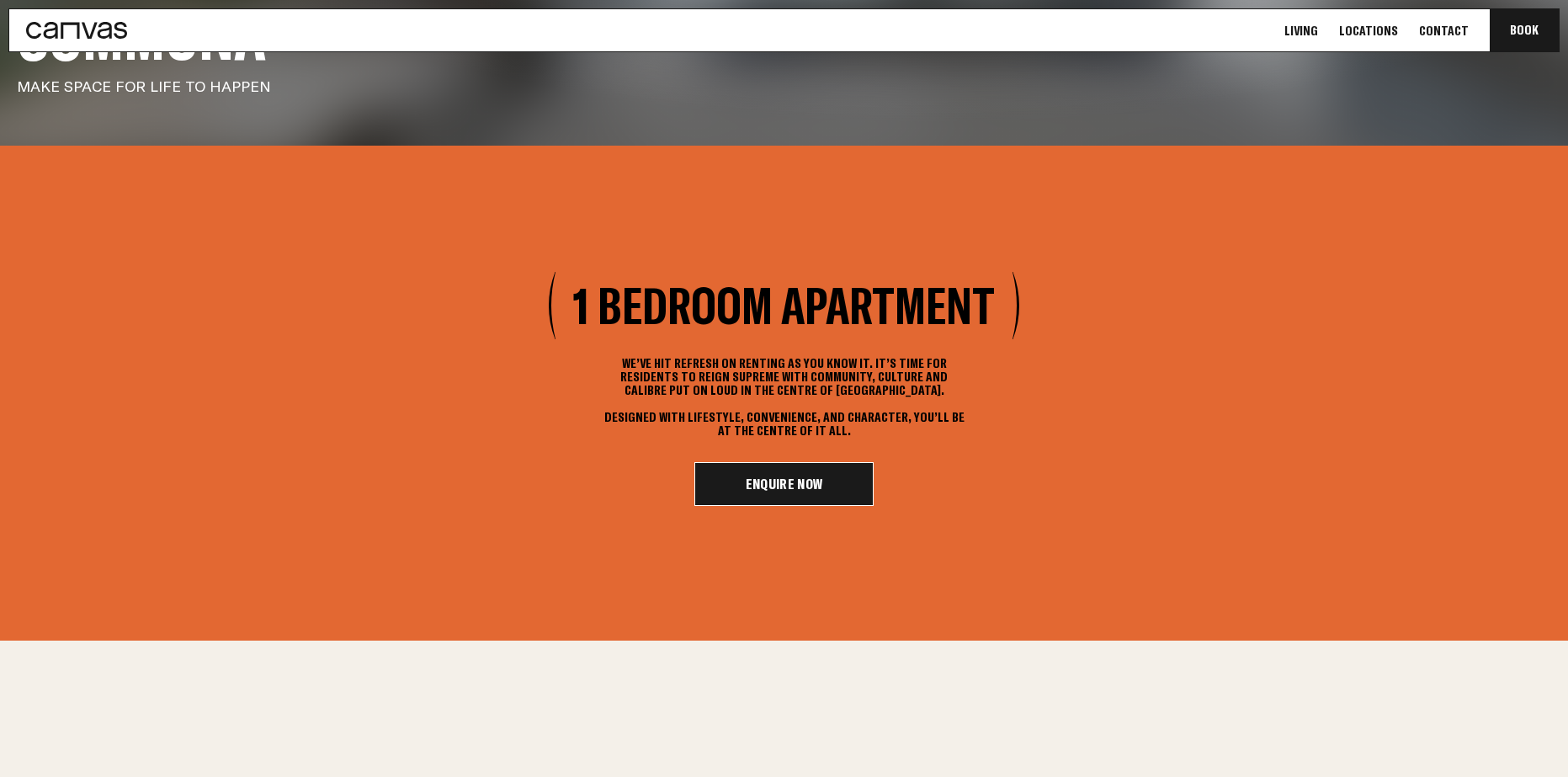
click at [817, 480] on link "Enquire Now" at bounding box center [784, 483] width 180 height 43
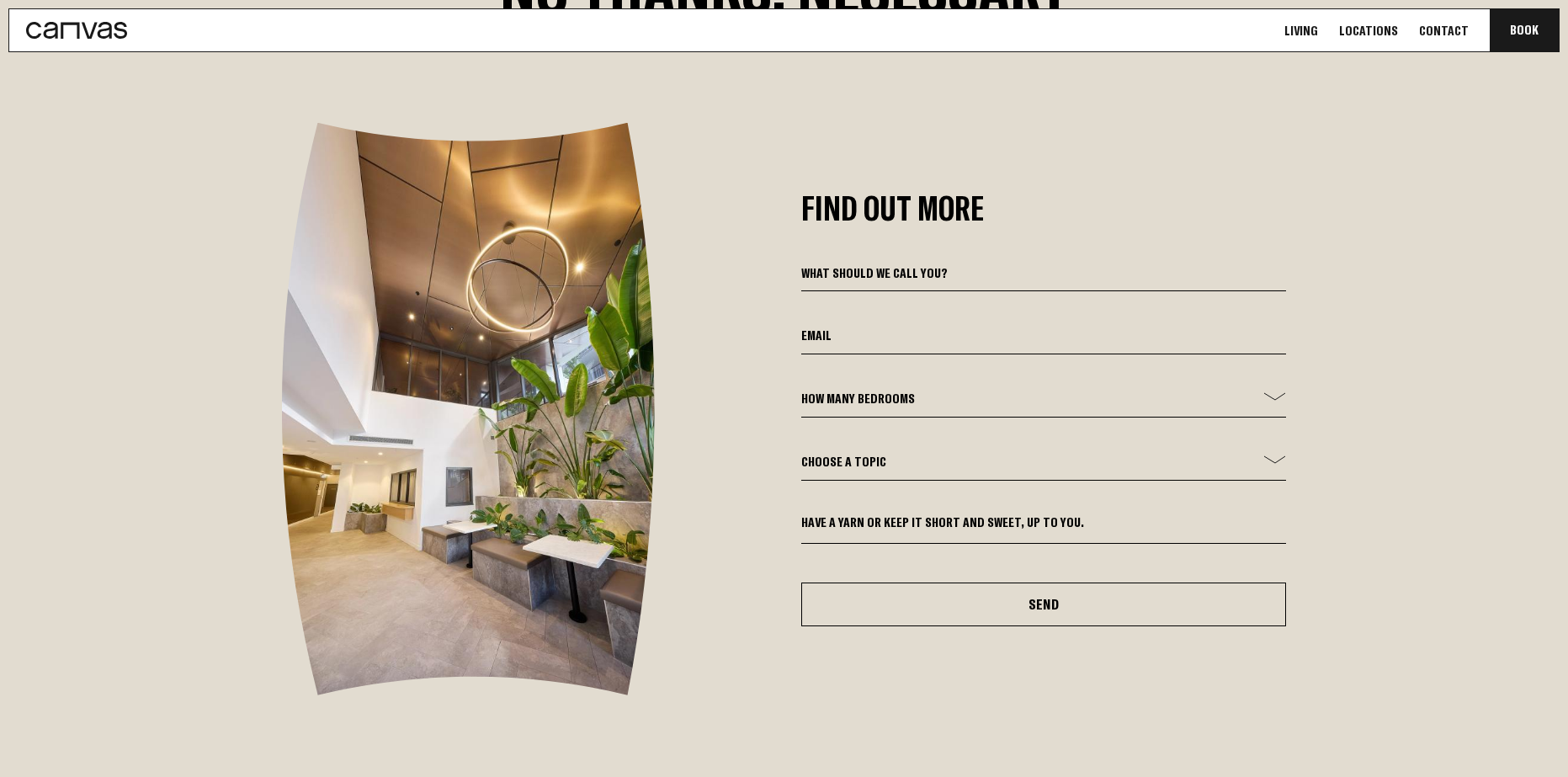
click at [1029, 515] on textarea at bounding box center [1044, 529] width 486 height 30
click at [723, 515] on div "Find Out More How many bedrooms - 1 Bed 2 Bed 3 Bed Choose a topic General Enqu…" at bounding box center [784, 408] width 1246 height 572
click at [918, 452] on select "Choose a topic General Enquiry Booking Enquiry Other" at bounding box center [1044, 466] width 486 height 29
select select "General Enquiry"
click at [801, 452] on select "Choose a topic General Enquiry Booking Enquiry Other" at bounding box center [1044, 466] width 486 height 29
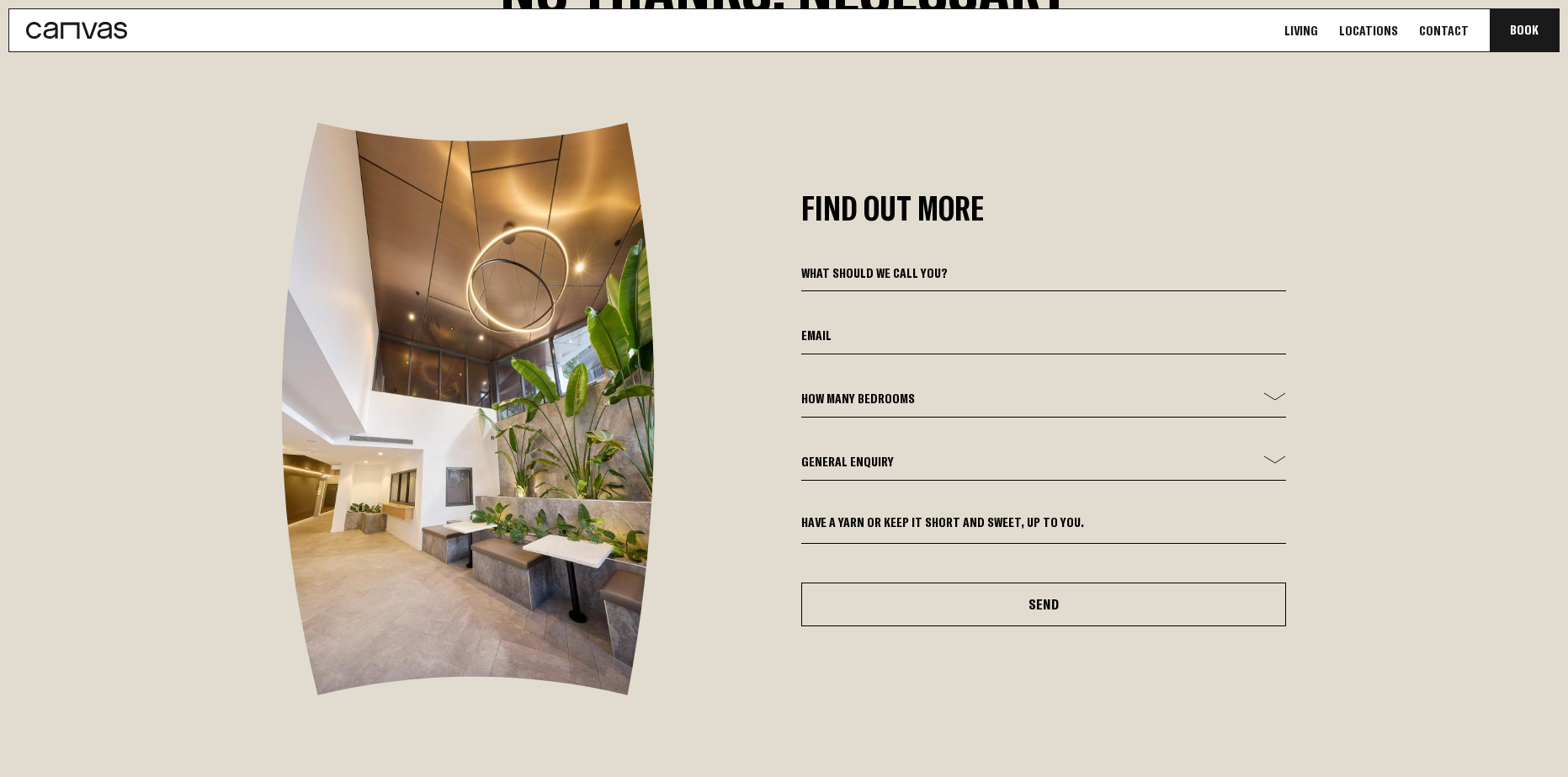
click at [901, 389] on select "How many bedrooms - 1 Bed 2 Bed 3 Bed" at bounding box center [1044, 403] width 486 height 29
select select "1 Bed"
click at [801, 389] on select "How many bedrooms - 1 Bed 2 Bed 3 Bed" at bounding box center [1044, 403] width 486 height 29
click at [896, 326] on input "email" at bounding box center [1044, 340] width 486 height 29
